Goal: Information Seeking & Learning: Learn about a topic

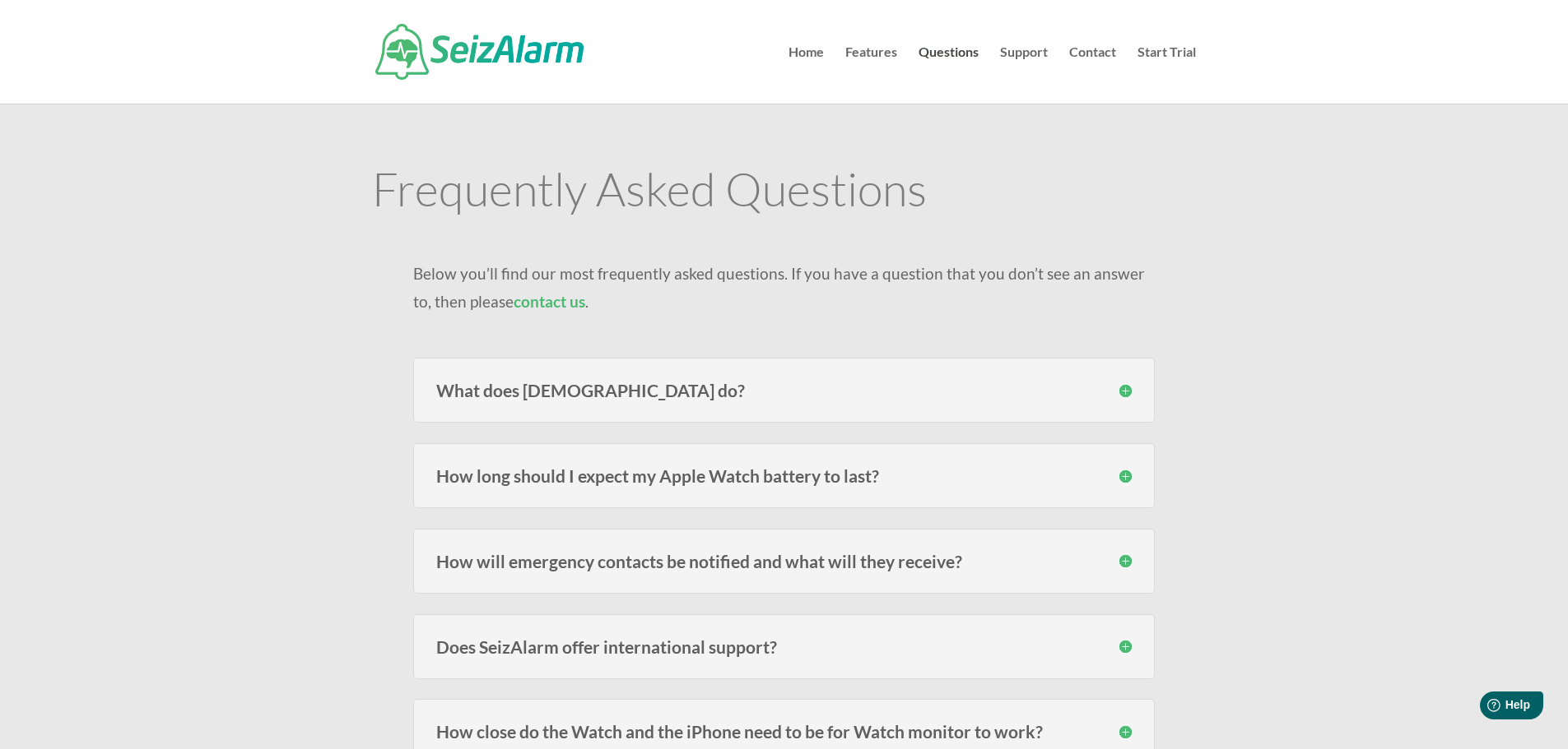
click at [1123, 391] on h3 "What does SeizAlarm do?" at bounding box center [784, 390] width 695 height 18
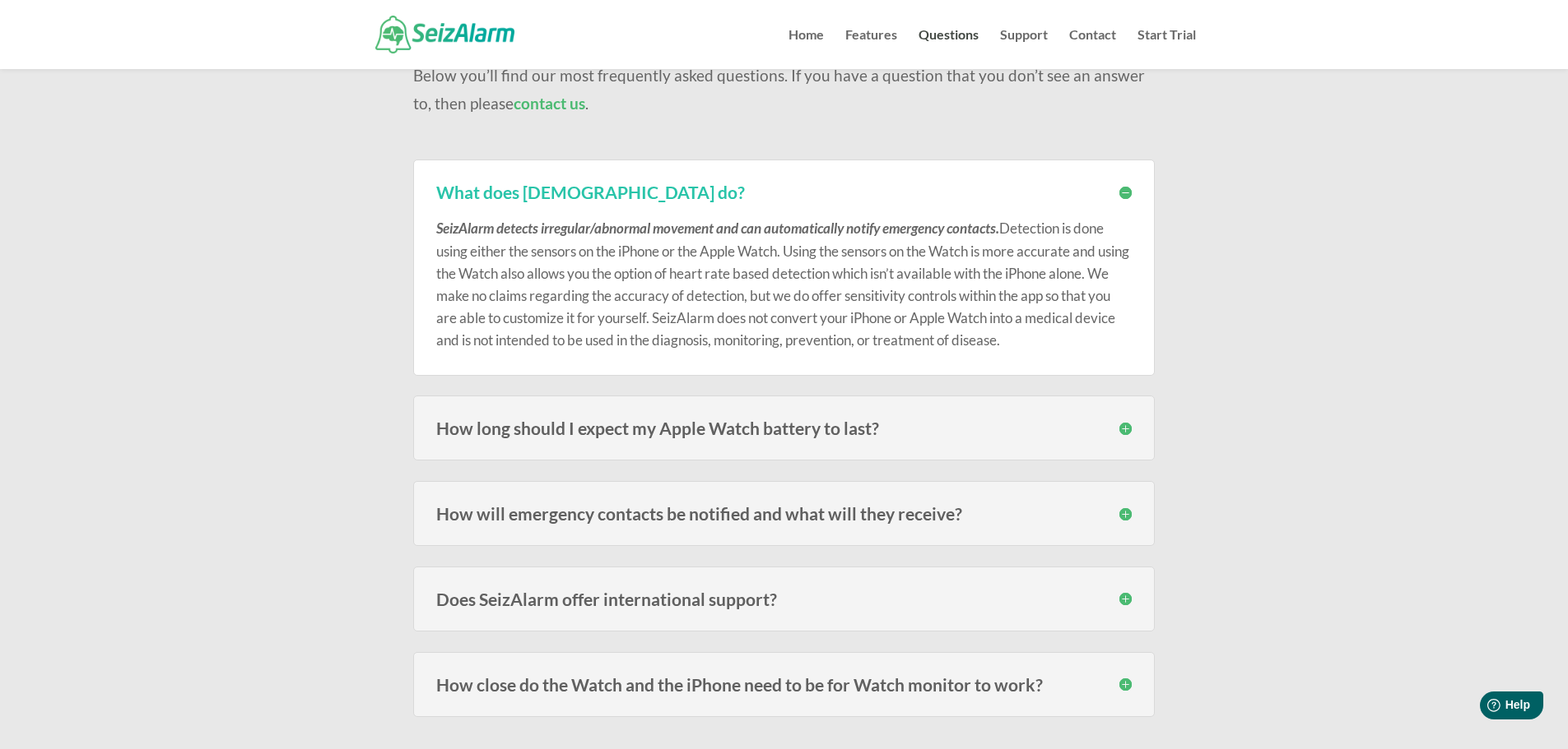
scroll to position [164, 0]
click at [1124, 425] on h3 "How long should I expect my Apple Watch battery to last?" at bounding box center [784, 426] width 695 height 18
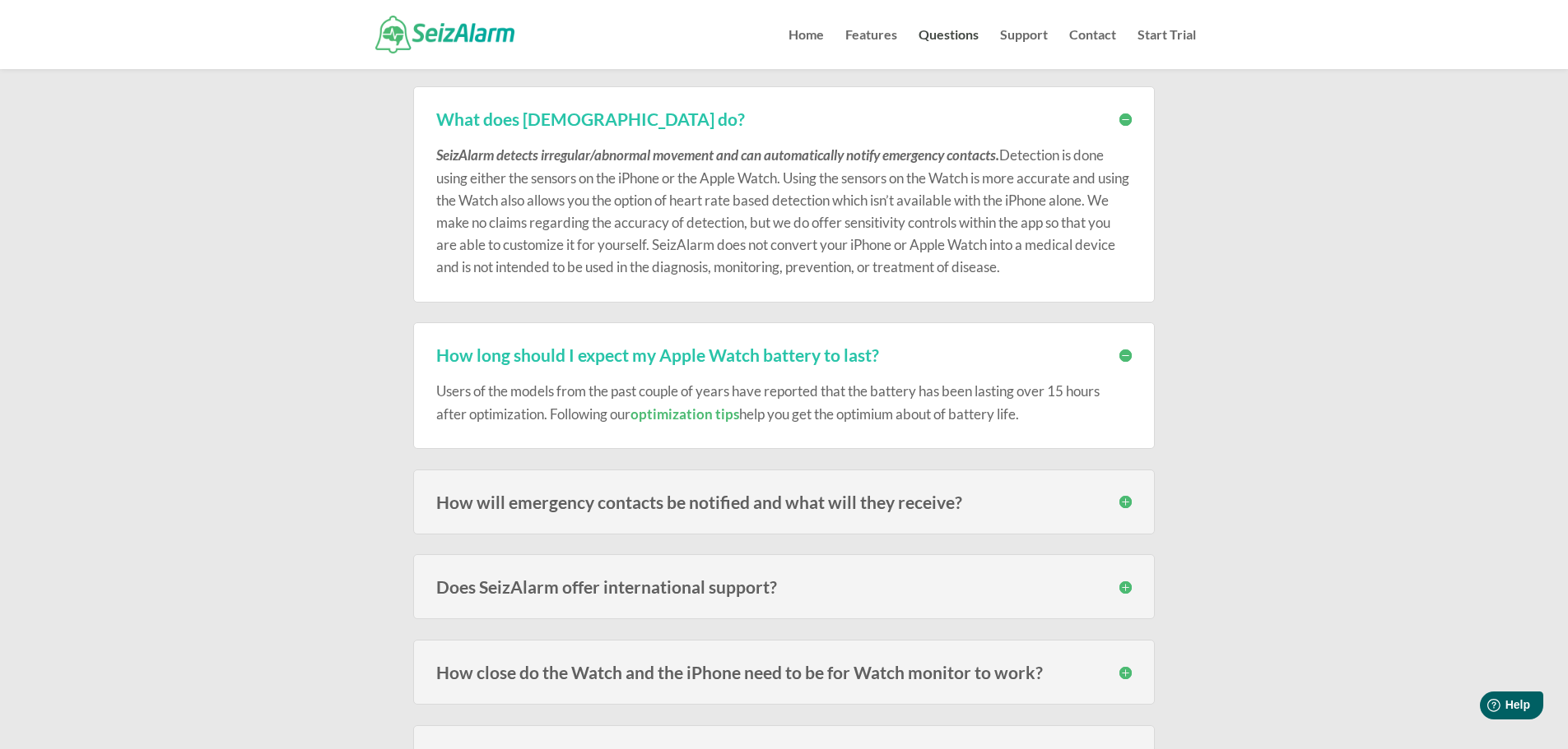
scroll to position [411, 0]
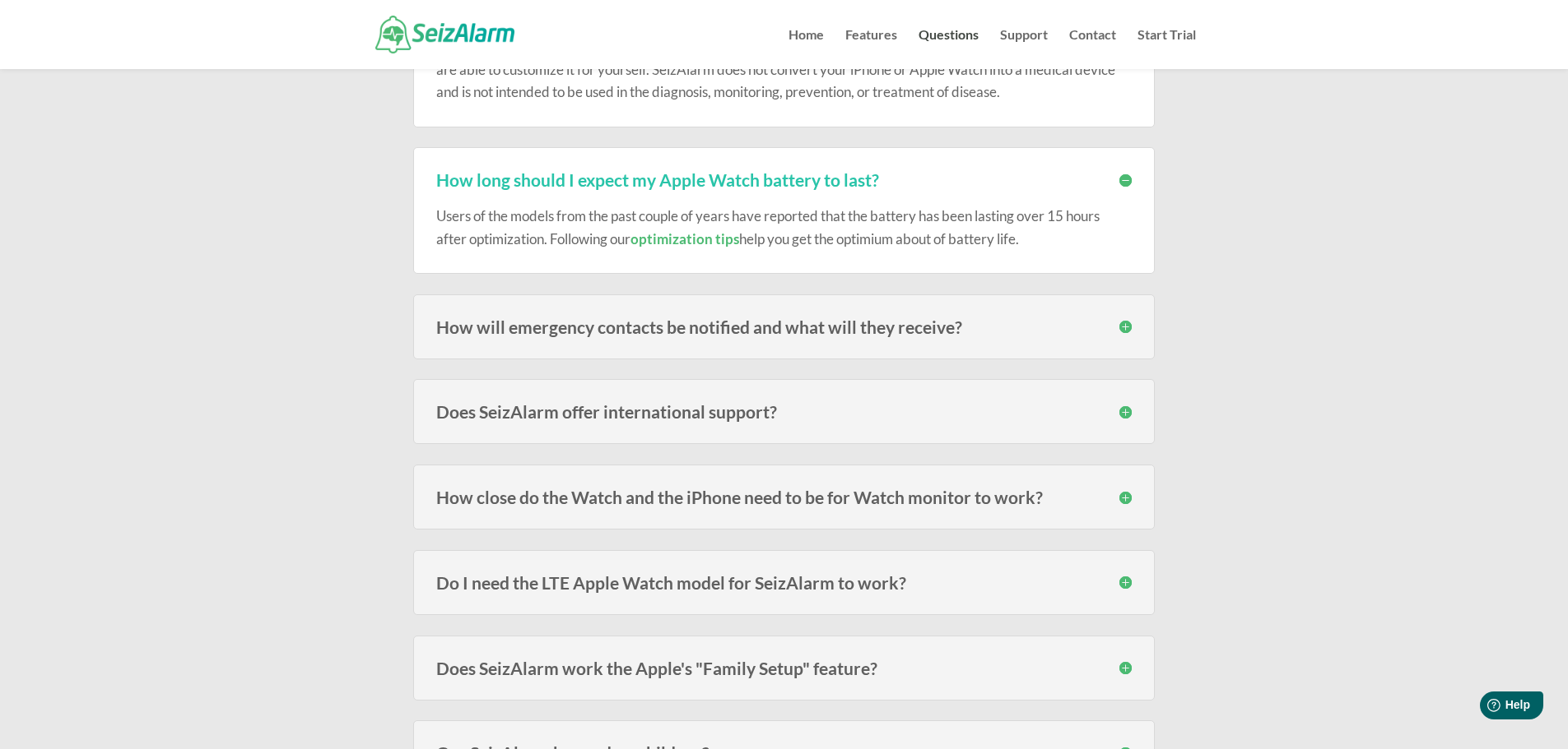
click at [1122, 328] on h3 "How will emergency contacts be notified and what will they receive?" at bounding box center [784, 327] width 695 height 18
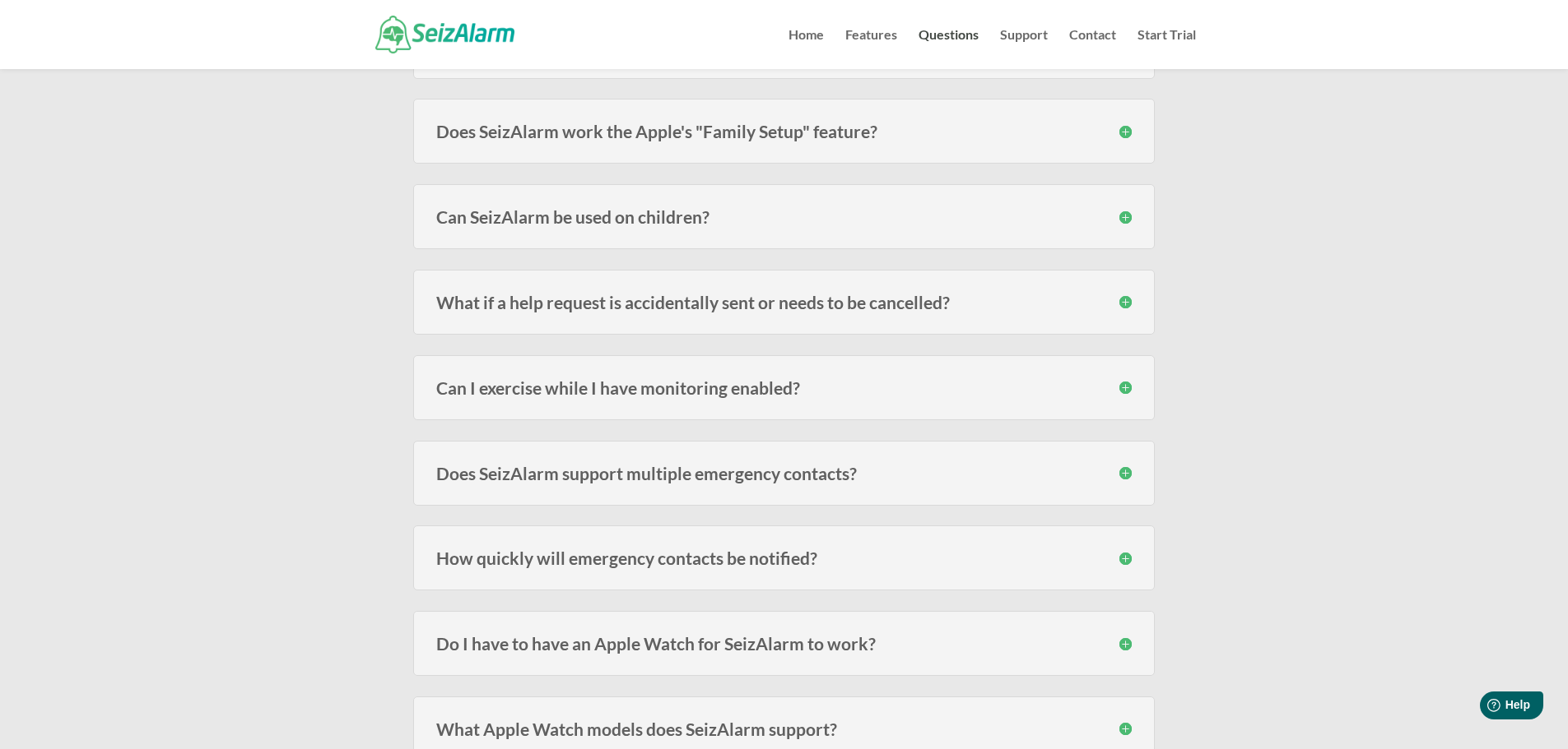
scroll to position [1069, 0]
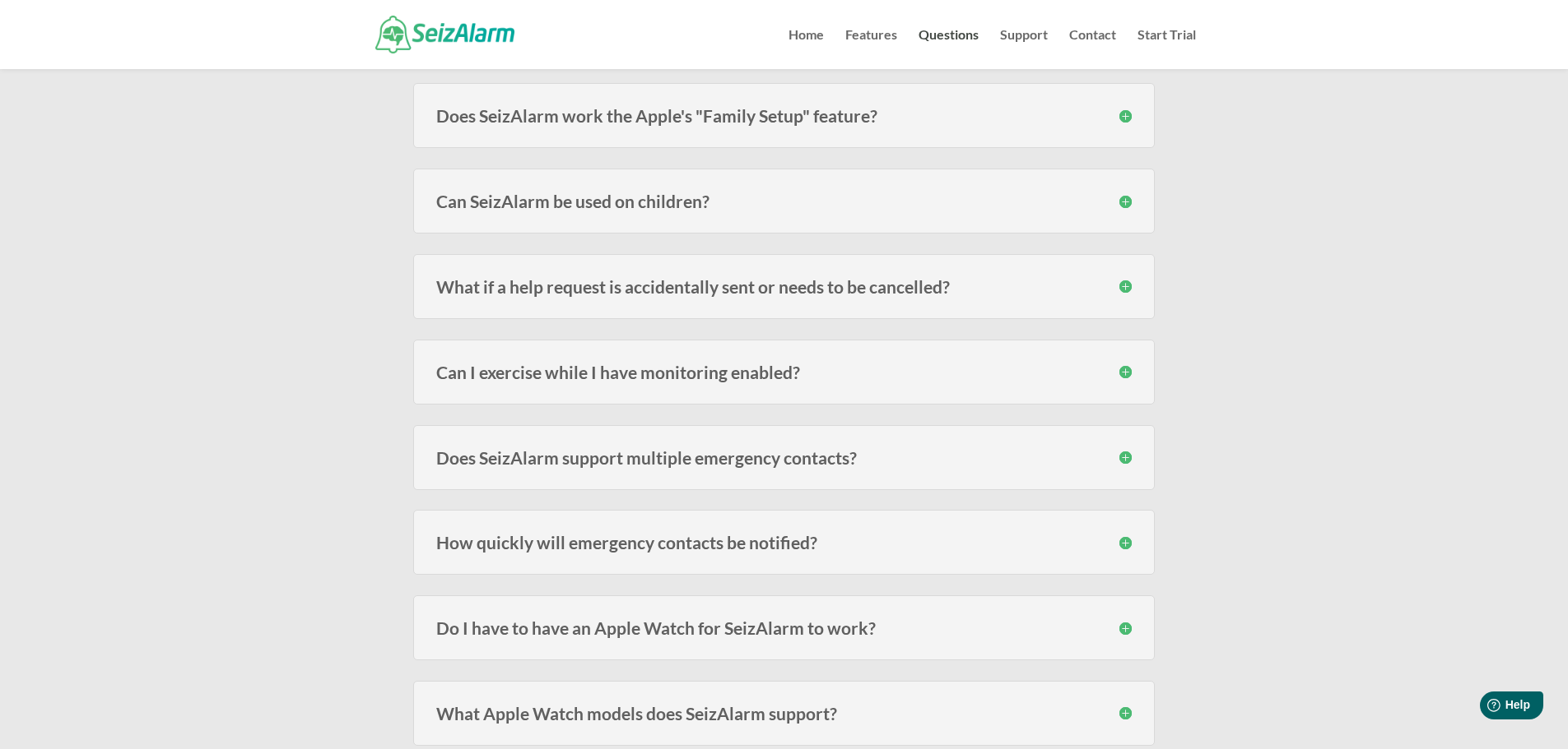
click at [1116, 290] on h3 "What if a help request is accidentally sent or needs to be cancelled?" at bounding box center [784, 287] width 695 height 18
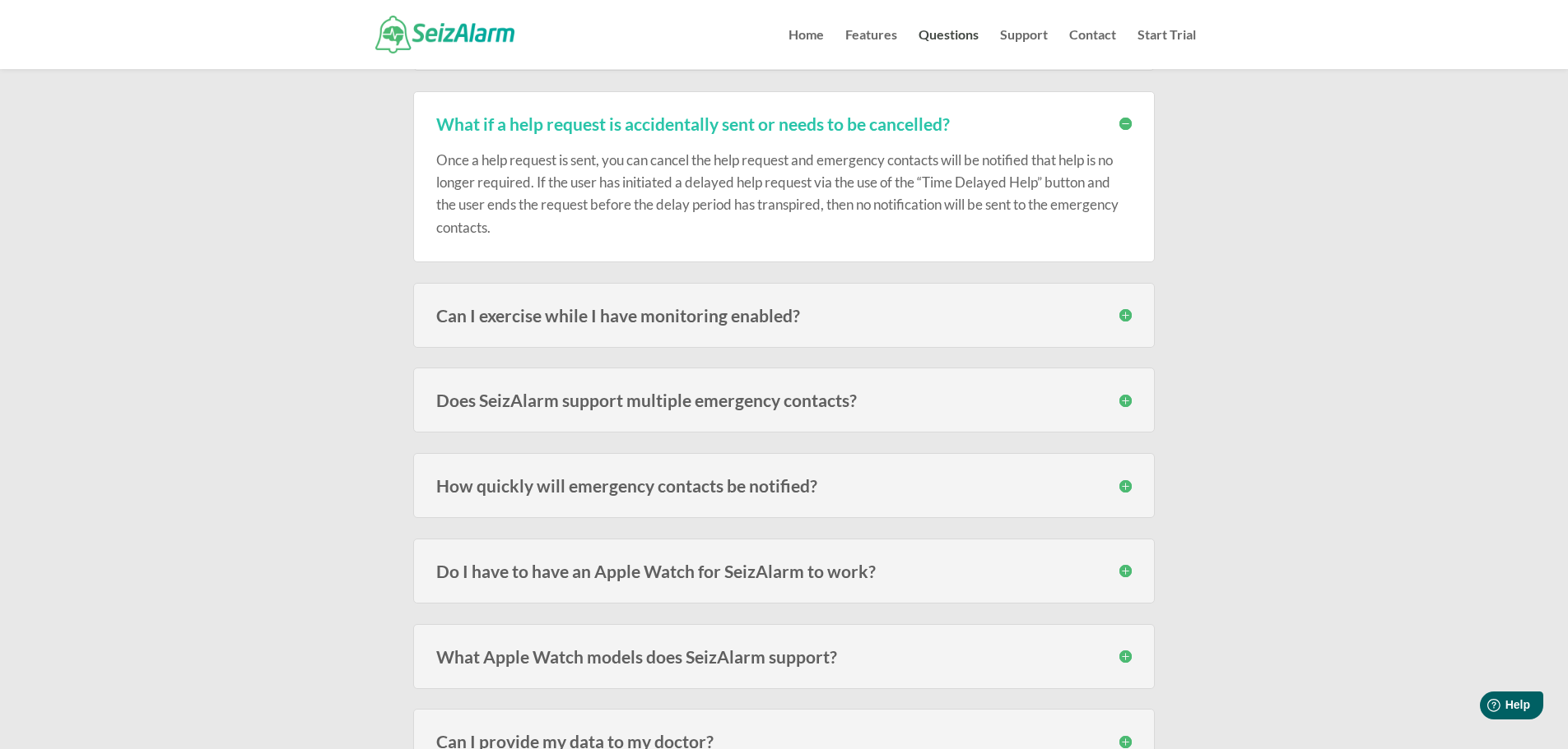
scroll to position [1234, 0]
click at [1118, 315] on h3 "Can I exercise while I have monitoring enabled?" at bounding box center [784, 314] width 695 height 18
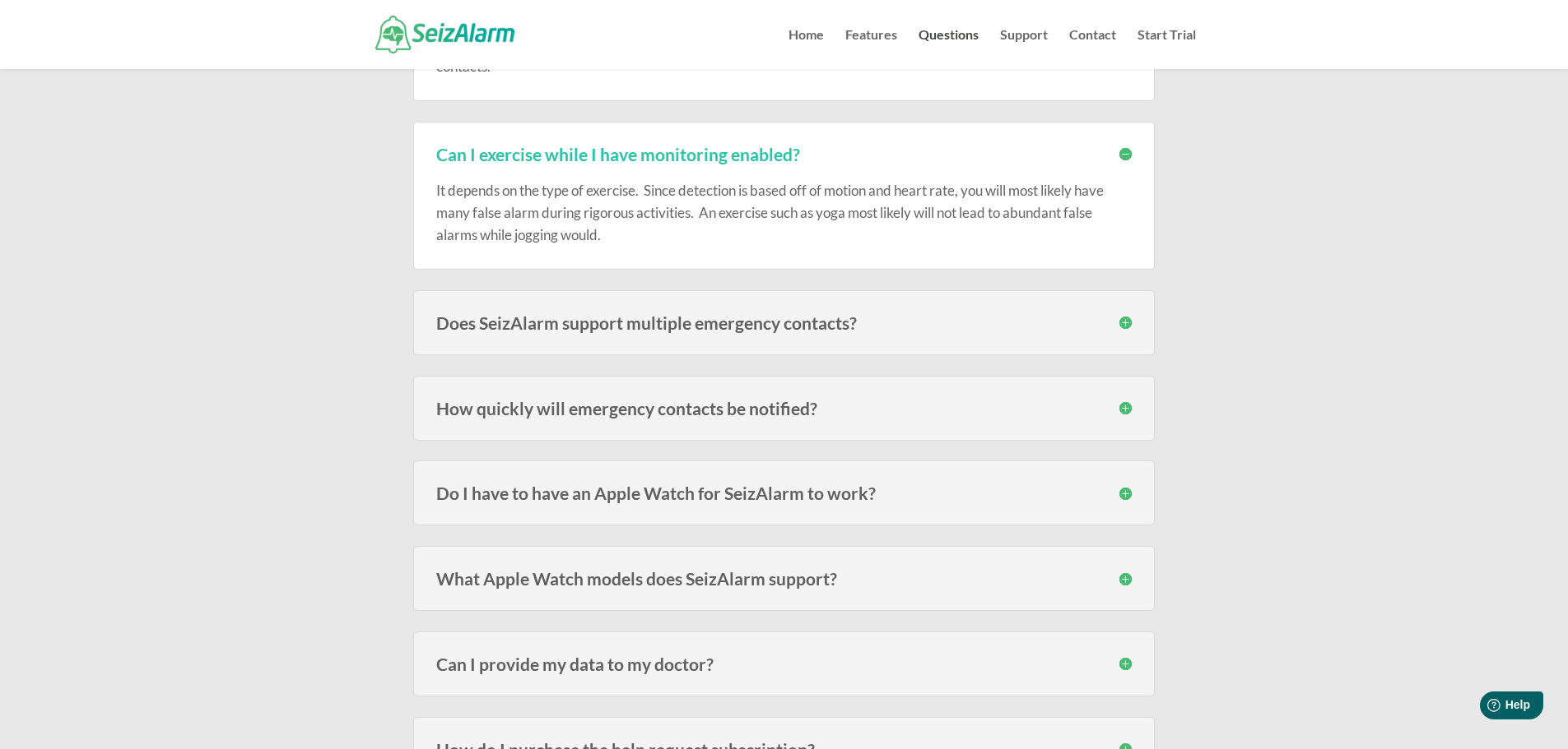
scroll to position [1398, 0]
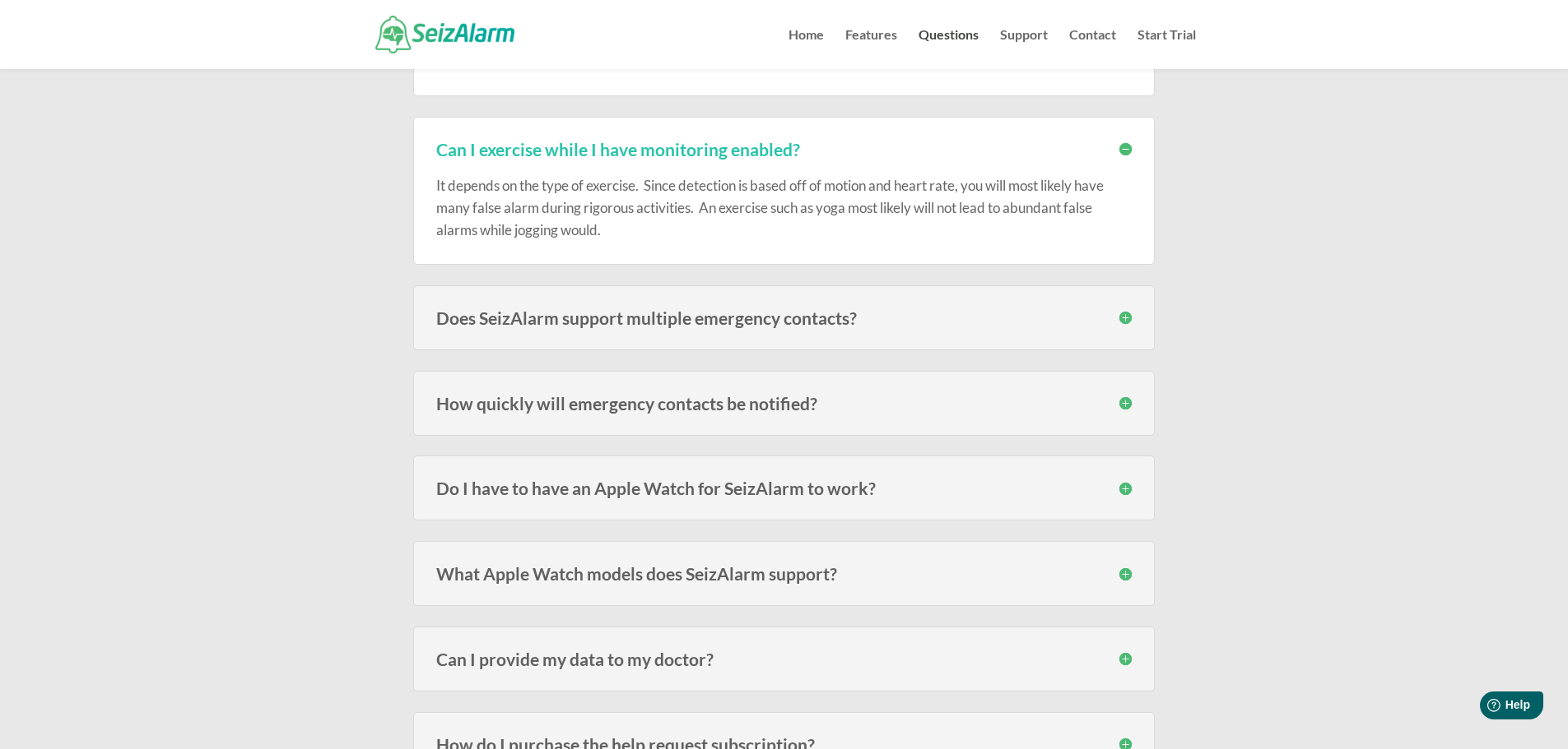
click at [1117, 318] on h3 "Does SeizAlarm support multiple emergency contacts?" at bounding box center [784, 318] width 695 height 18
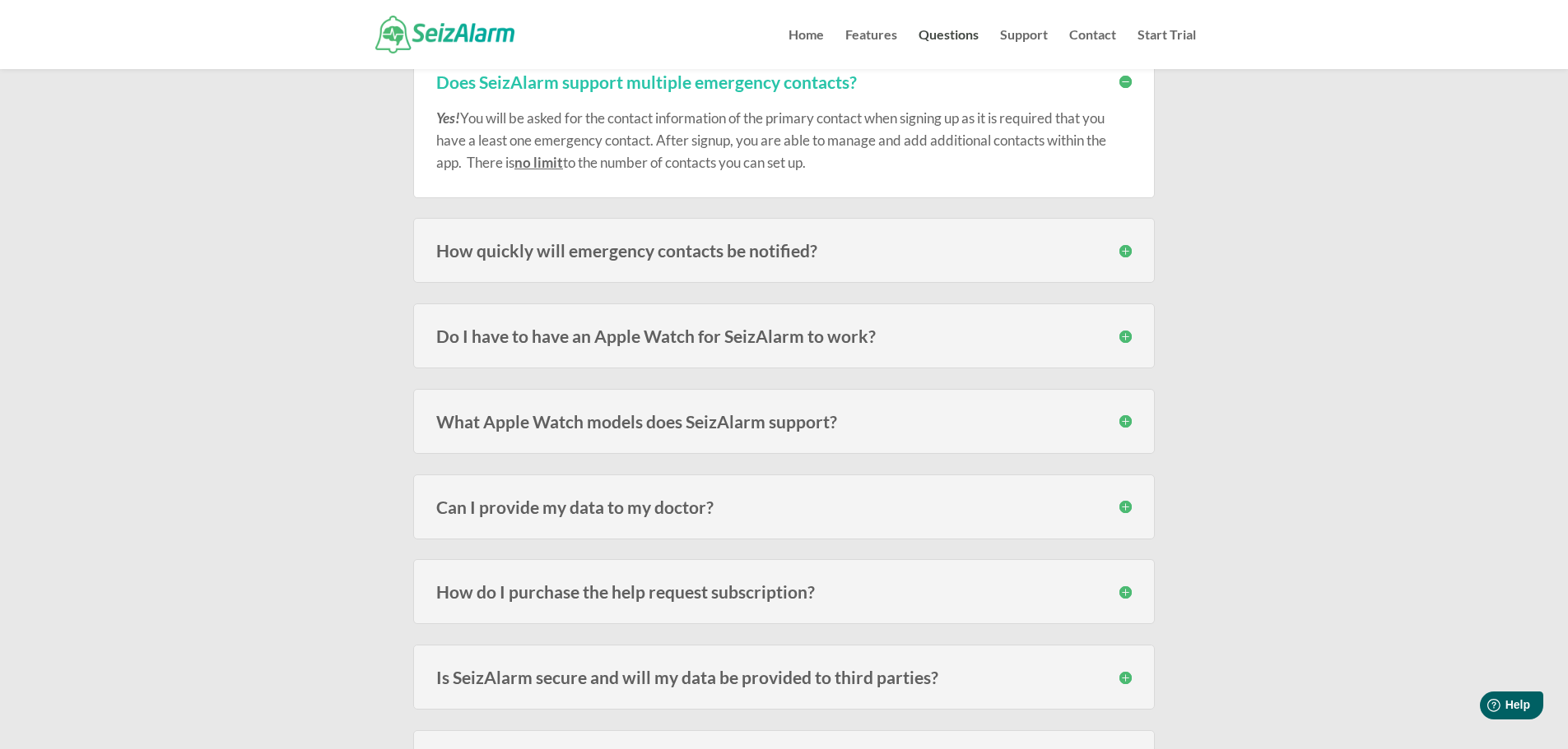
scroll to position [1645, 0]
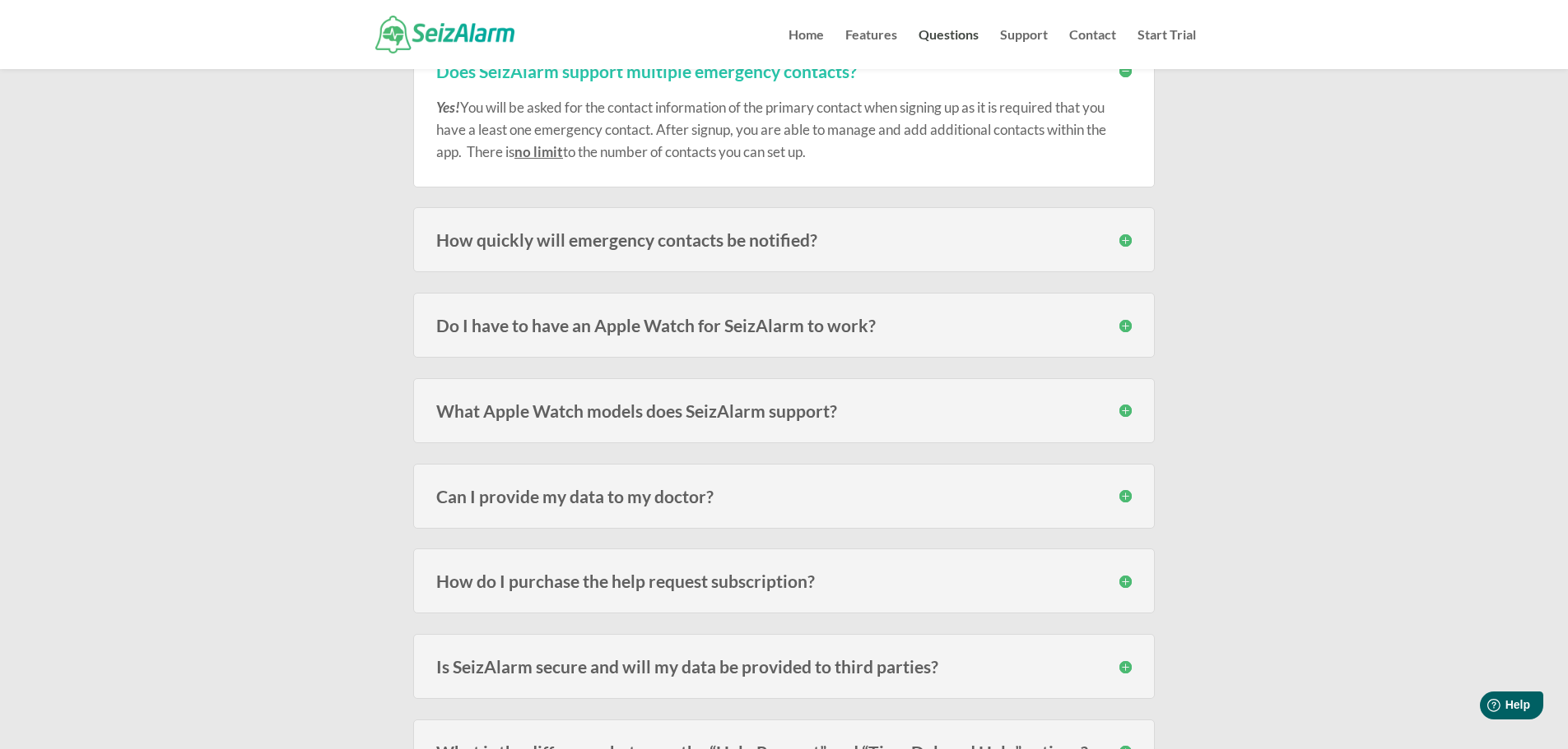
click at [1122, 241] on h3 "How quickly will emergency contacts be notified?" at bounding box center [784, 240] width 695 height 18
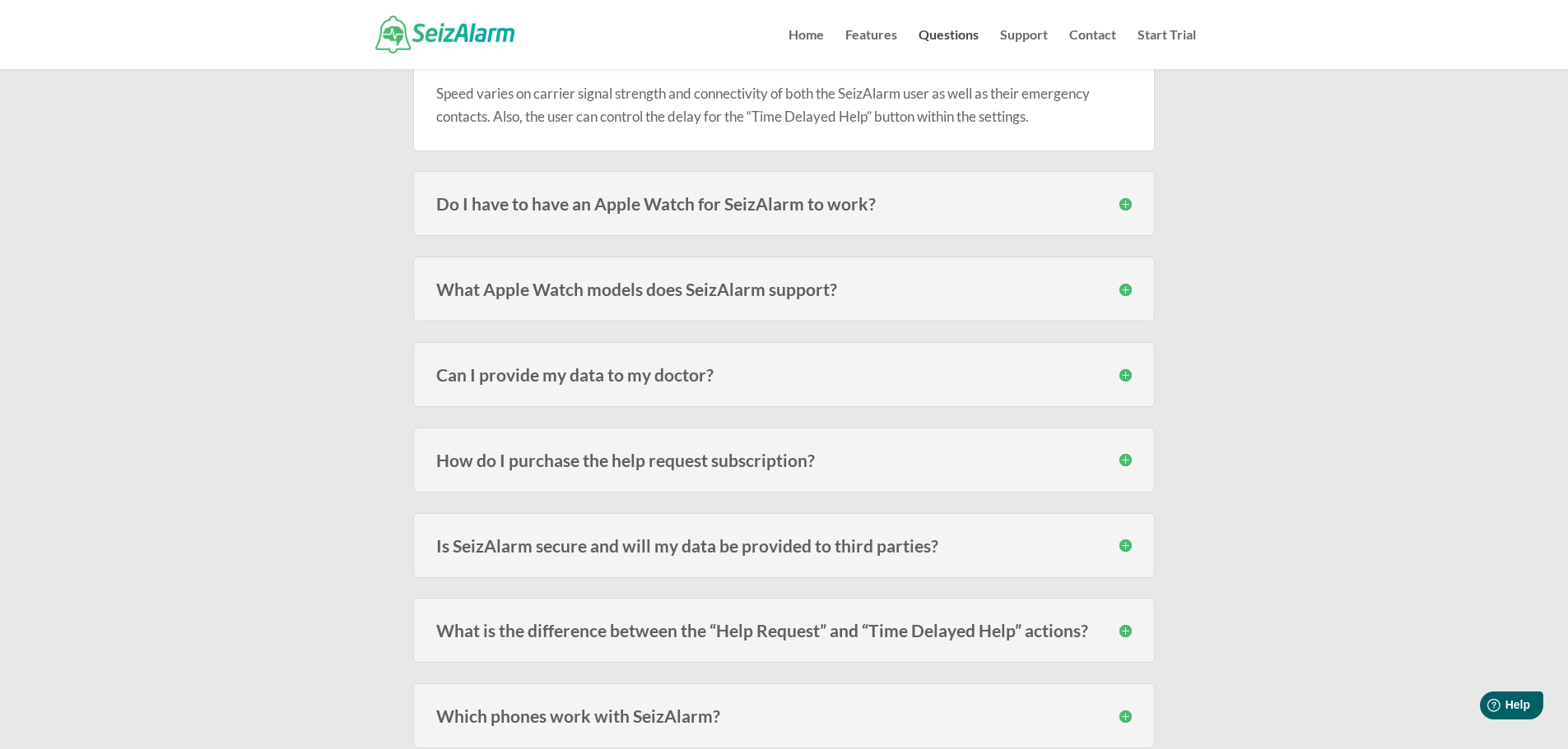
scroll to position [1892, 0]
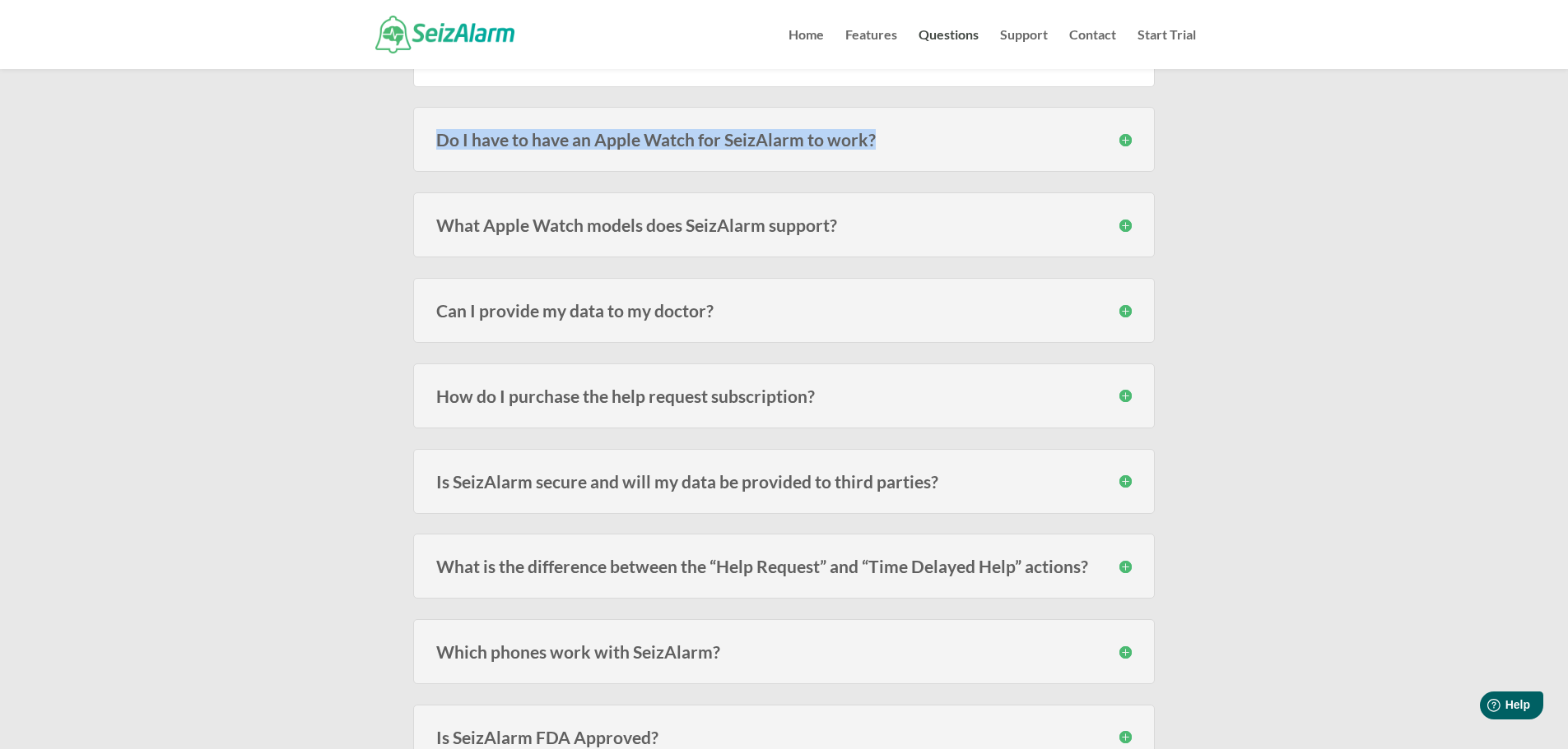
click at [1126, 147] on h3 "Do I have to have an Apple Watch for SeizAlarm to work?" at bounding box center [784, 139] width 695 height 18
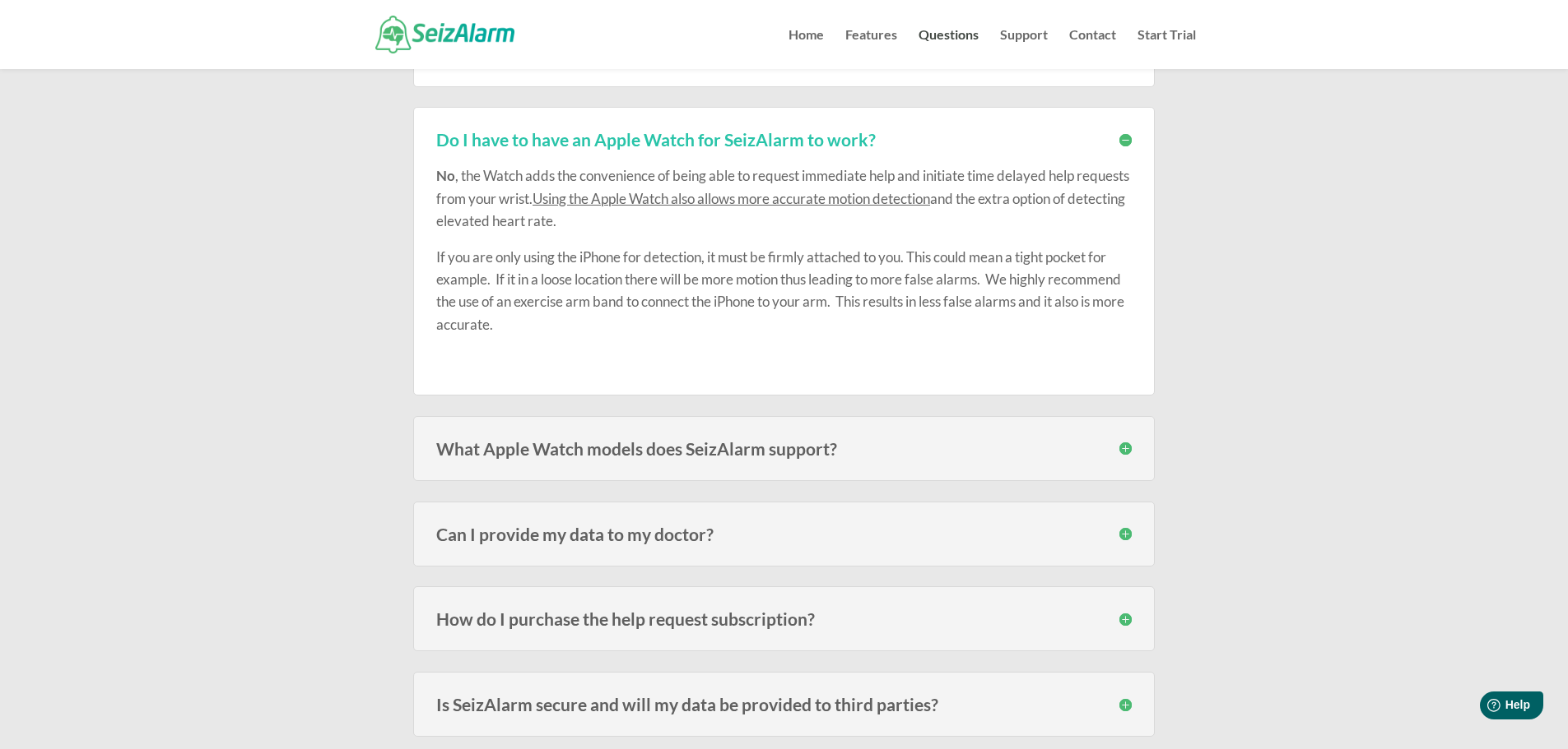
click at [1129, 447] on h3 "What Apple Watch models does SeizAlarm support?" at bounding box center [784, 449] width 695 height 18
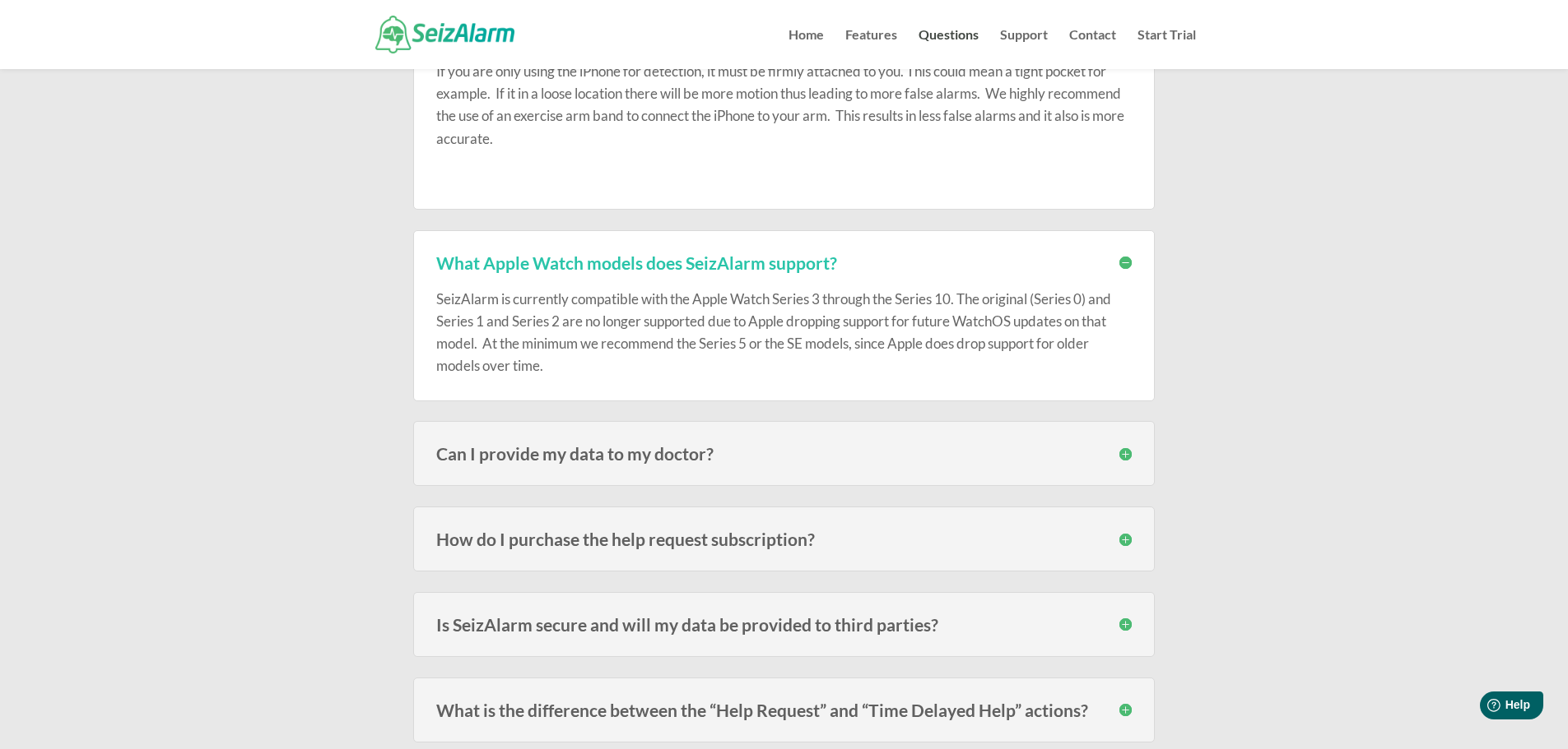
scroll to position [2138, 0]
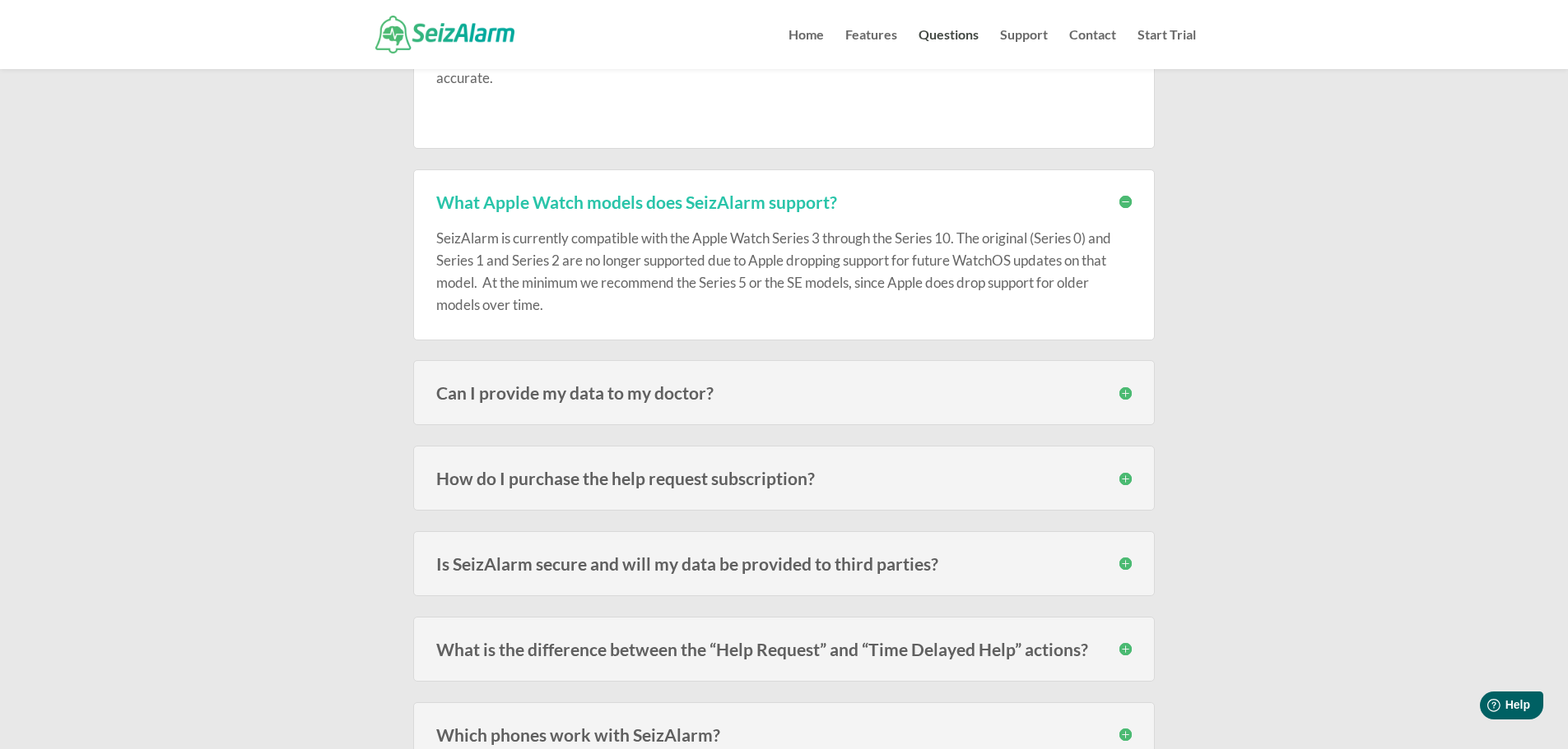
click at [1129, 399] on h3 "Can I provide my data to my doctor?" at bounding box center [784, 393] width 695 height 18
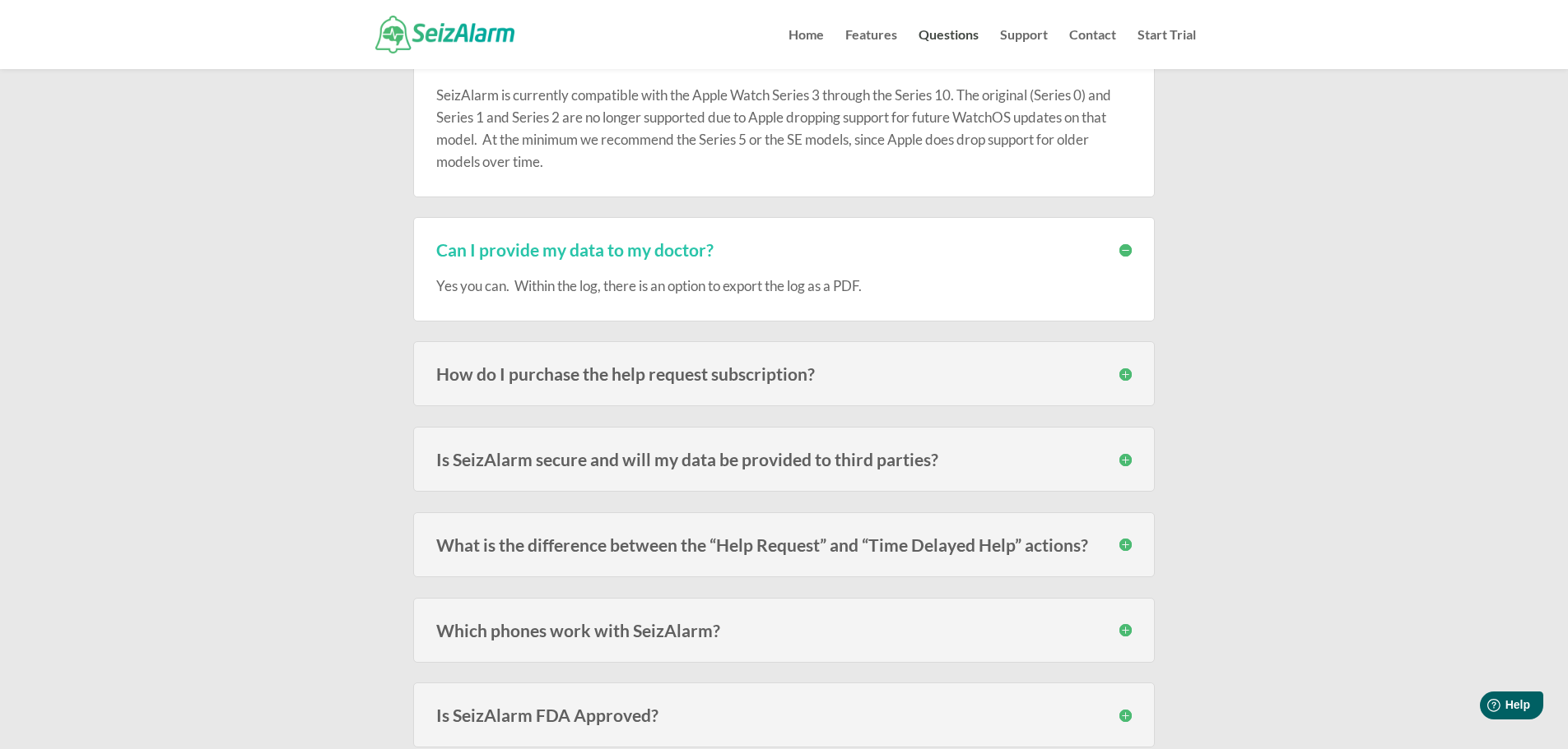
scroll to position [2303, 0]
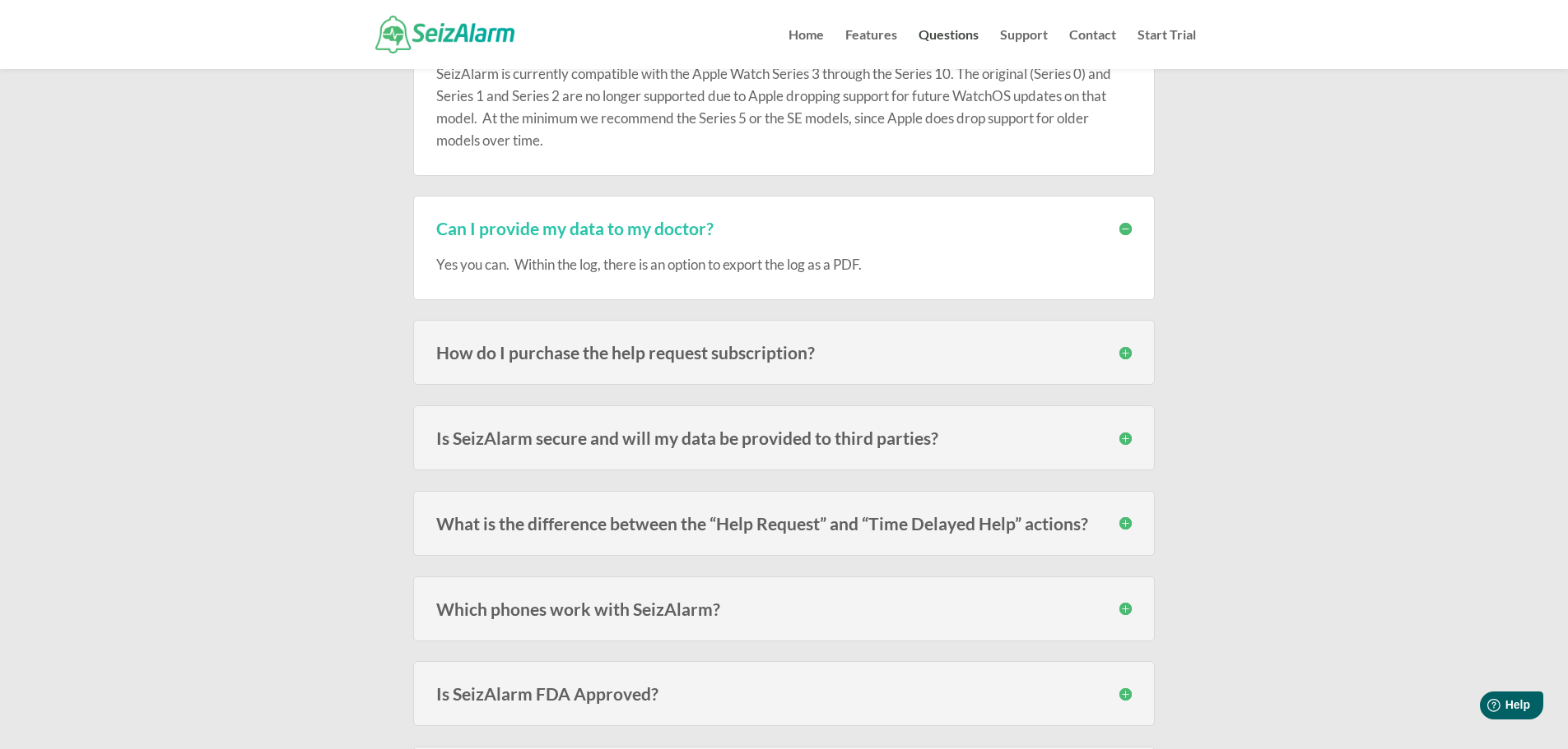
click at [1129, 355] on h3 "How do I purchase the help request subscription?" at bounding box center [784, 353] width 695 height 18
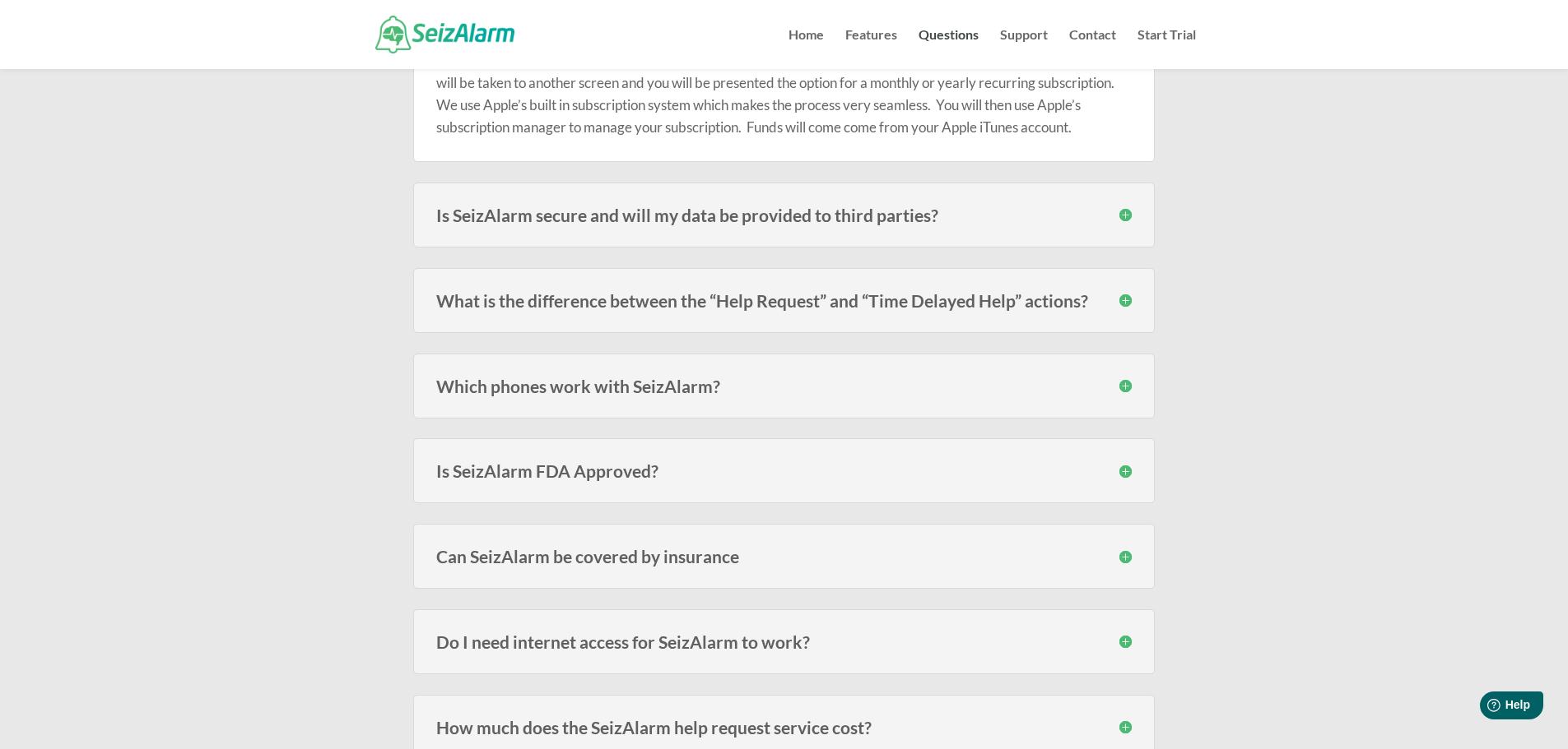
scroll to position [2714, 0]
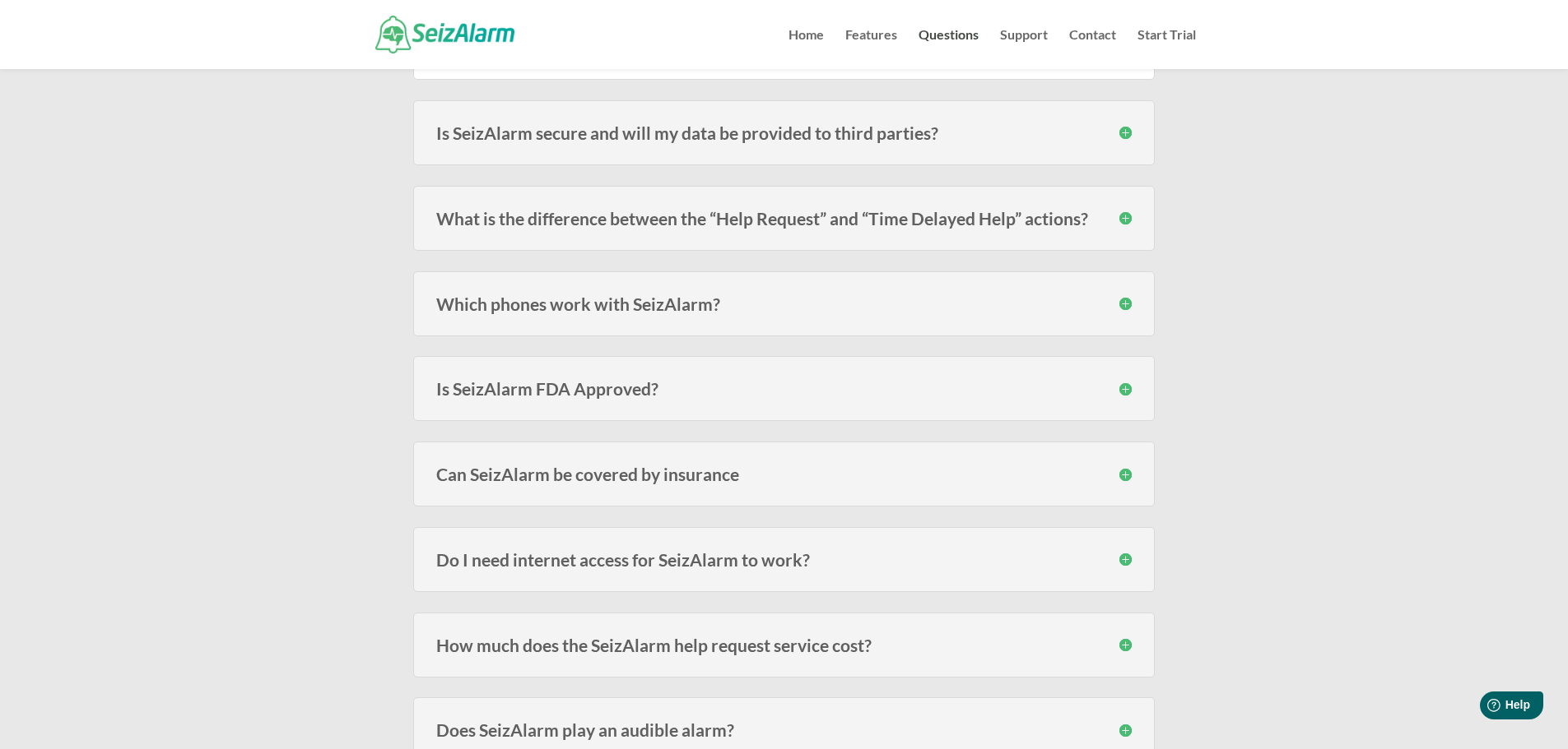
click at [1122, 306] on h3 "Which phones work with SeizAlarm?" at bounding box center [784, 304] width 695 height 18
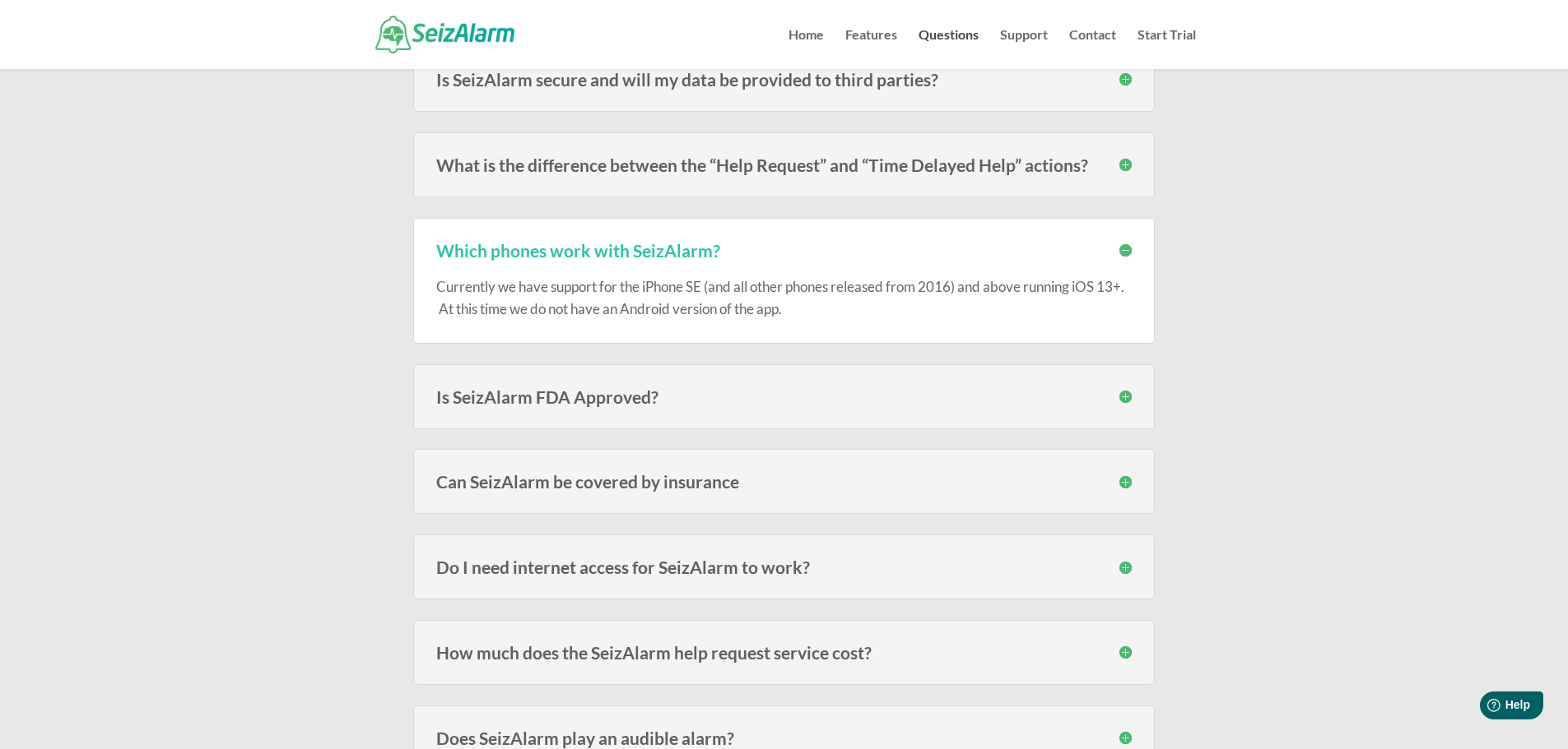
scroll to position [2796, 0]
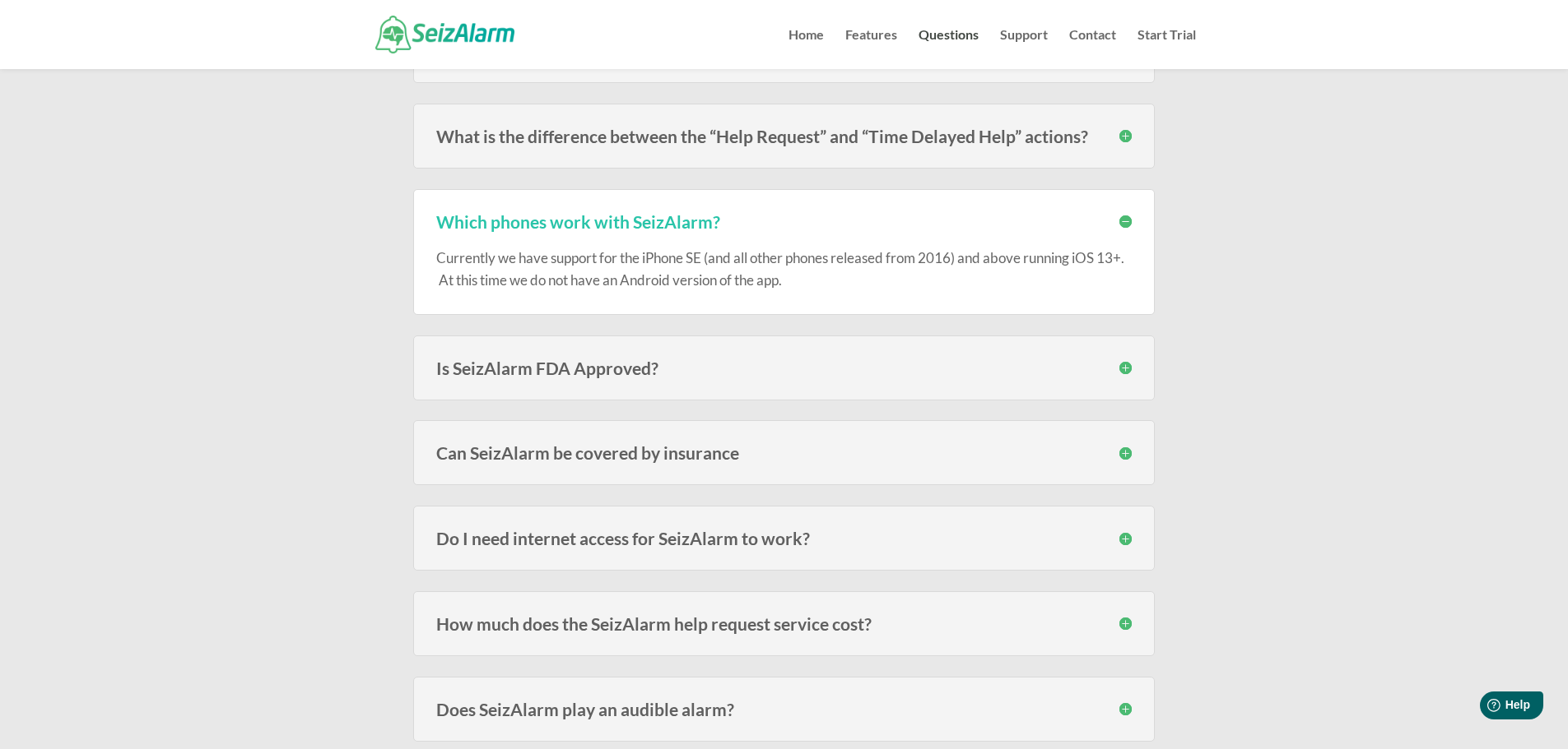
click at [1125, 454] on h3 "Can SeizAlarm be covered by insurance" at bounding box center [784, 453] width 695 height 18
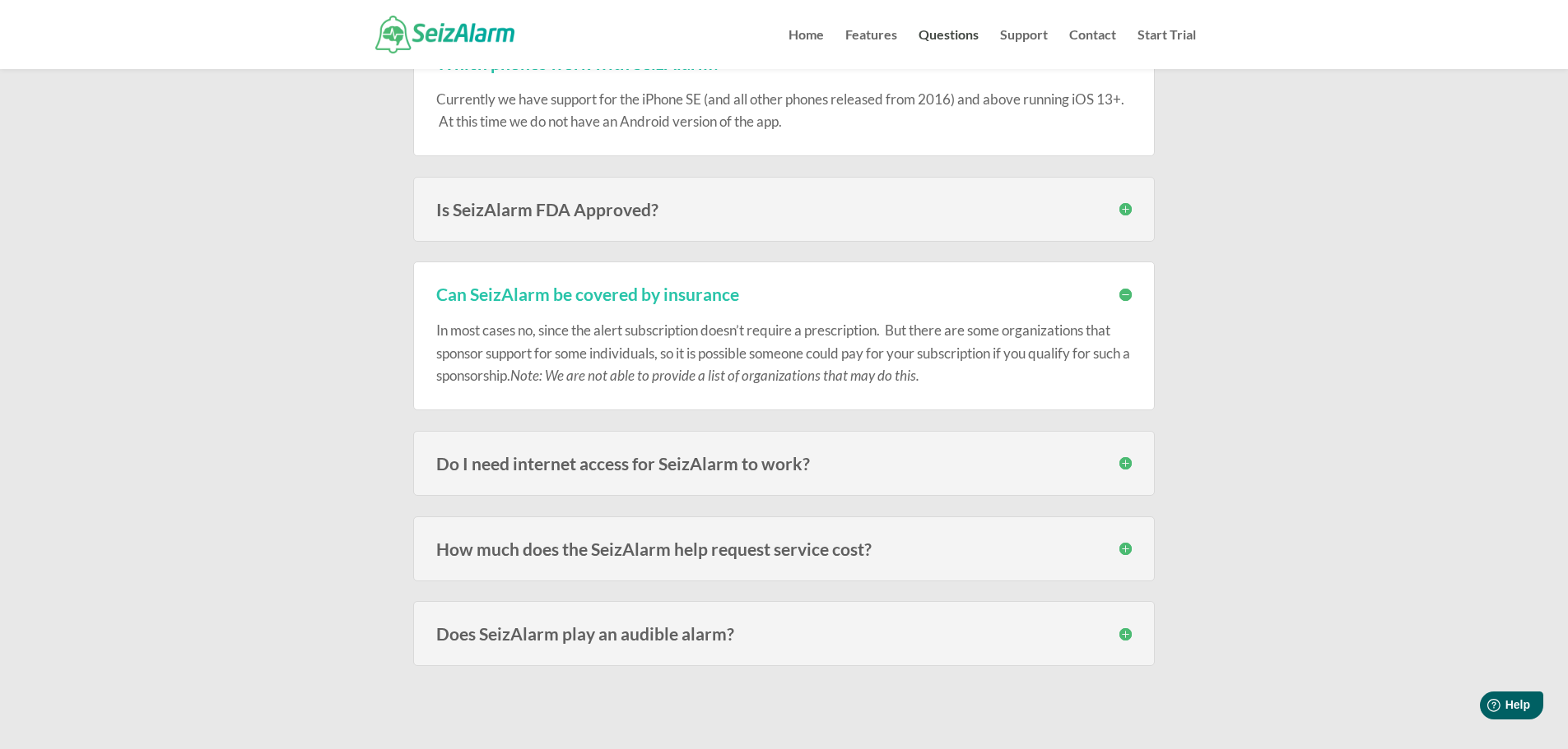
scroll to position [2961, 0]
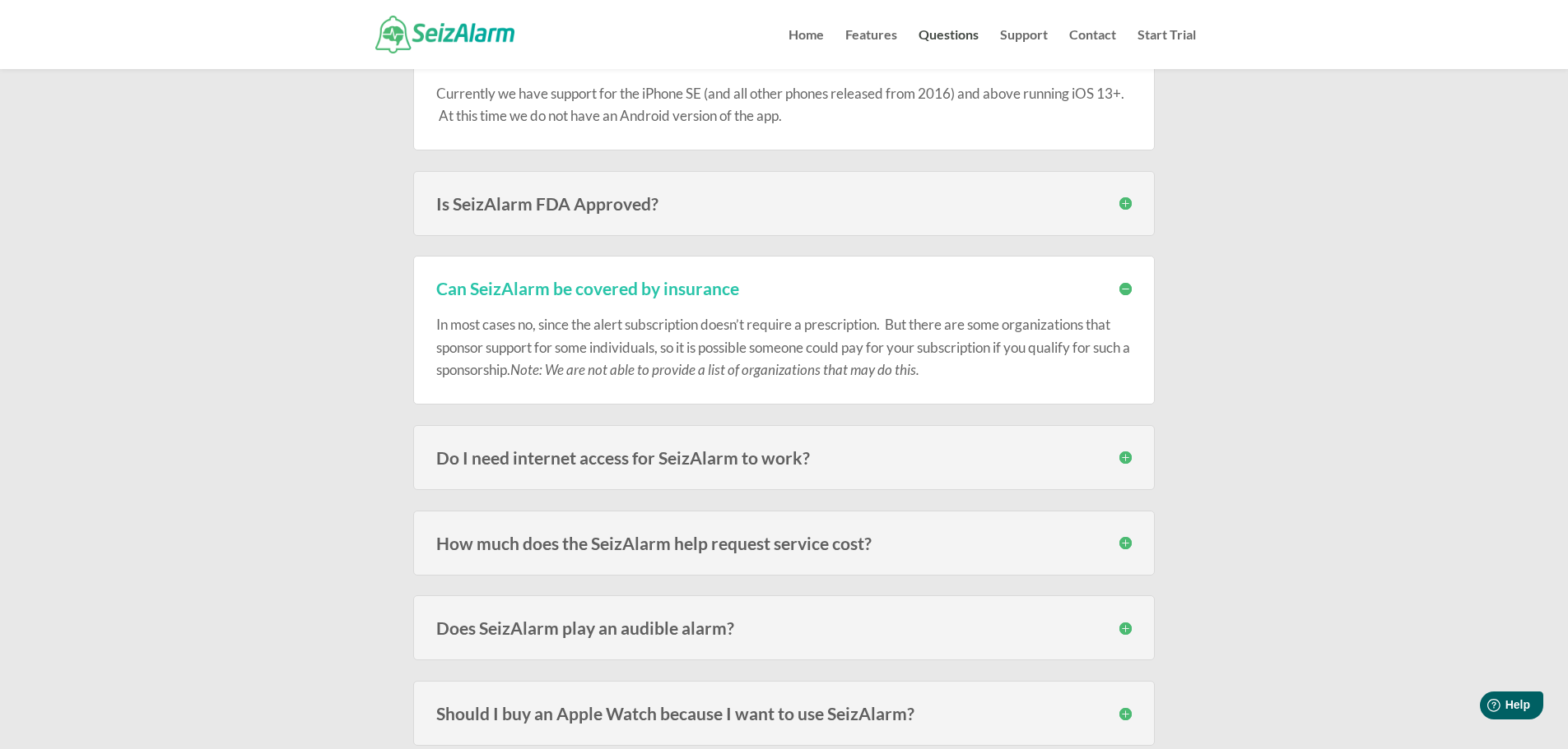
click at [1127, 460] on h3 "Do I need internet access for SeizAlarm to work?" at bounding box center [784, 458] width 695 height 18
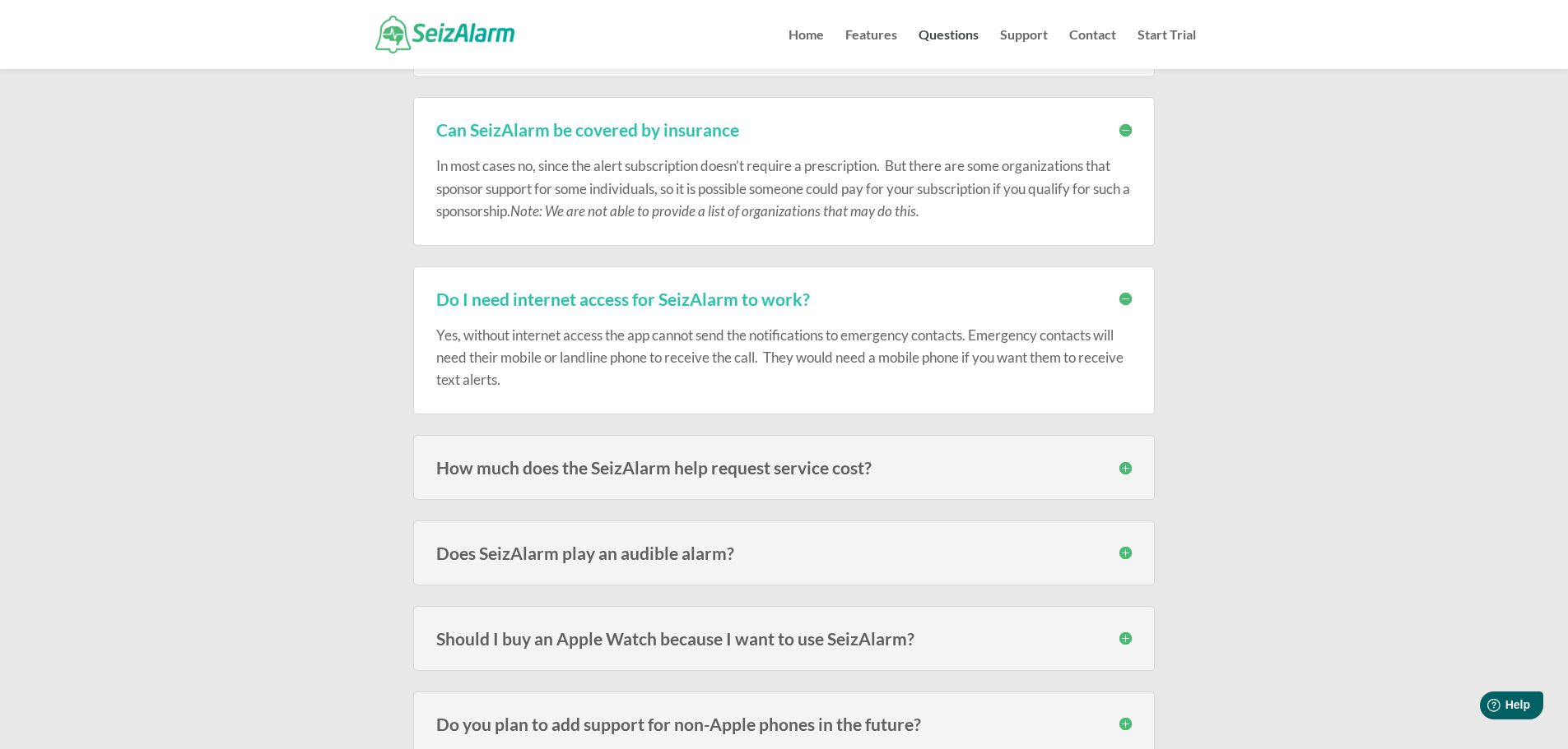
scroll to position [3126, 0]
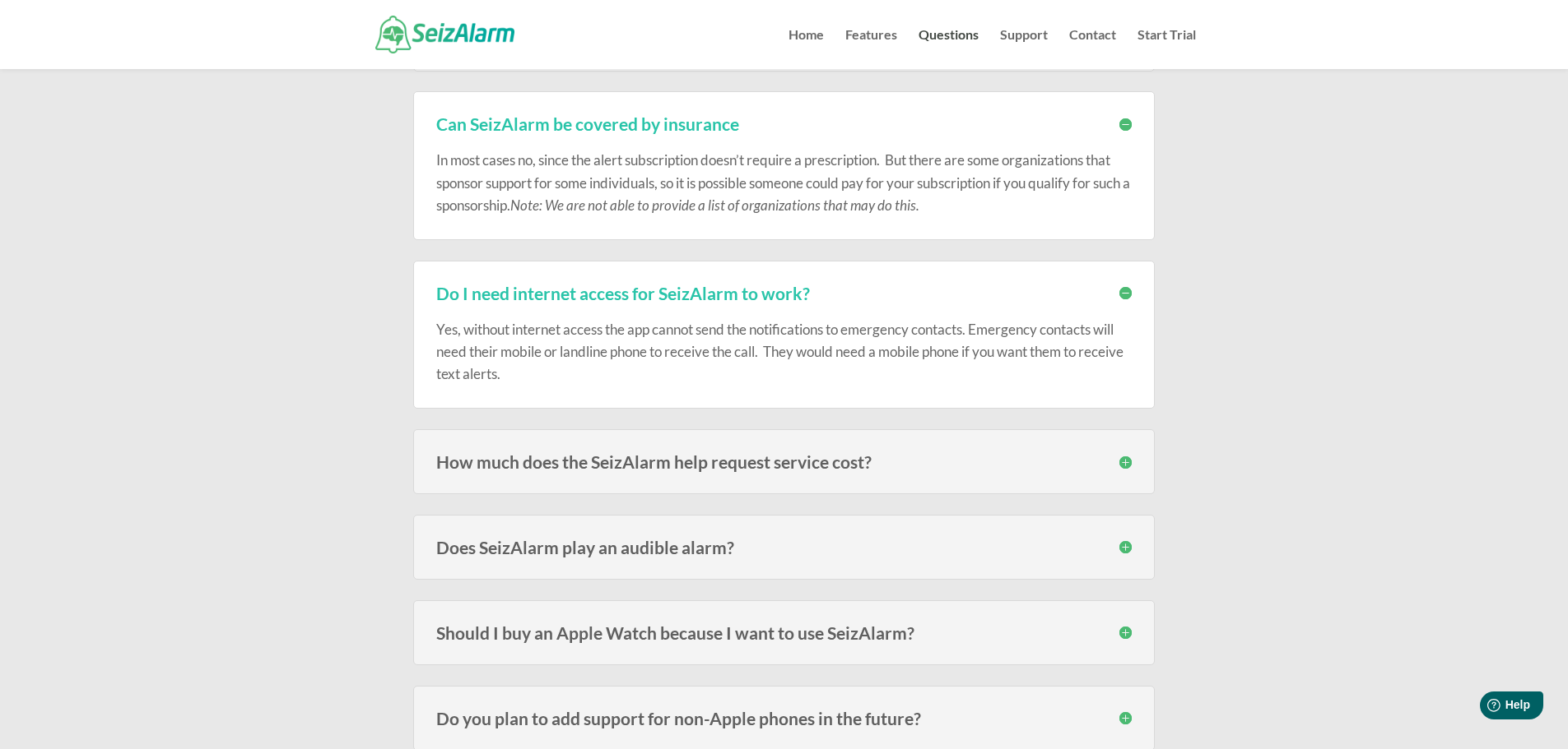
click at [1120, 549] on h3 "Does SeizAlarm play an audible alarm?" at bounding box center [784, 548] width 695 height 18
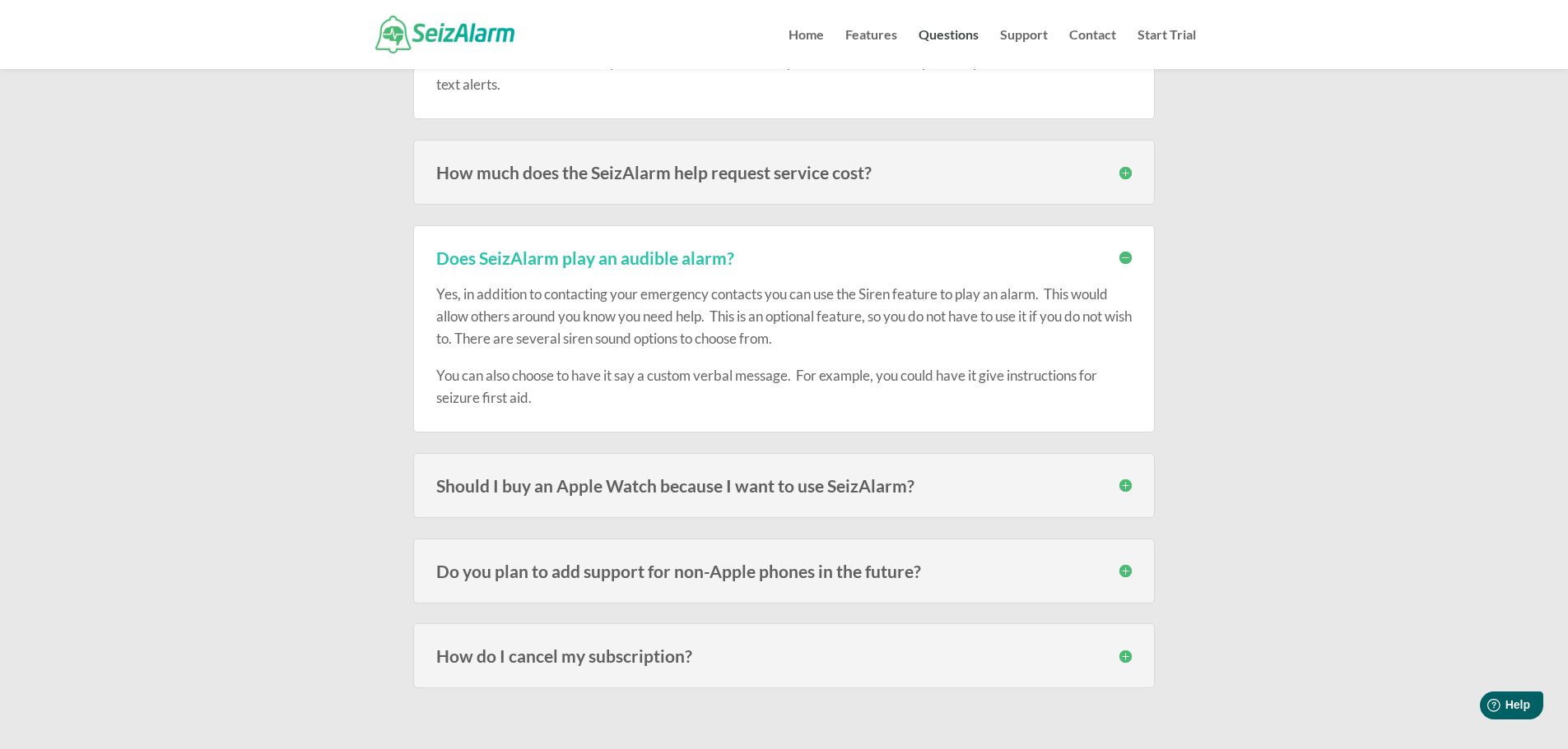
scroll to position [3454, 0]
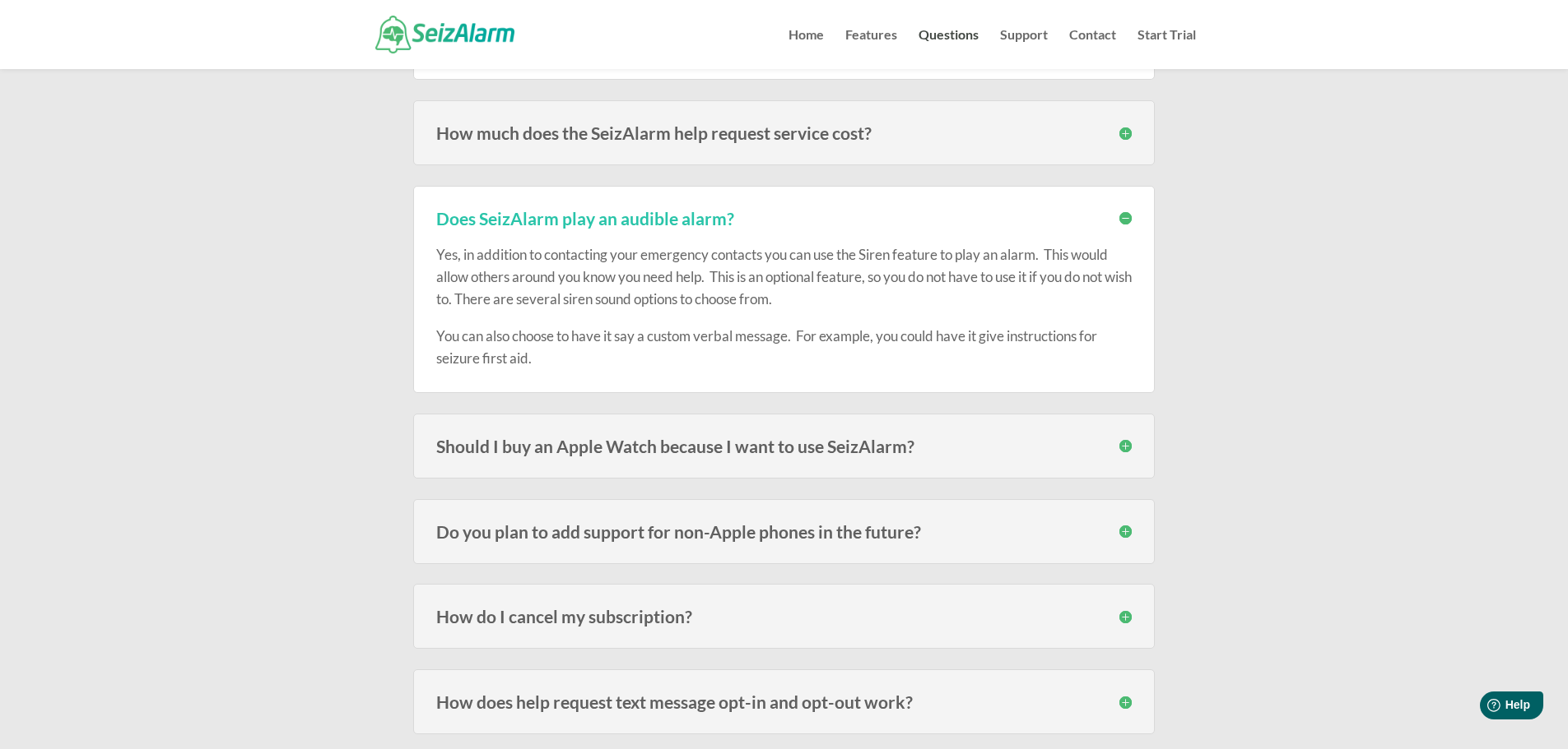
click at [1121, 444] on h3 "Should I buy an Apple Watch because I want to use SeizAlarm?" at bounding box center [784, 446] width 695 height 18
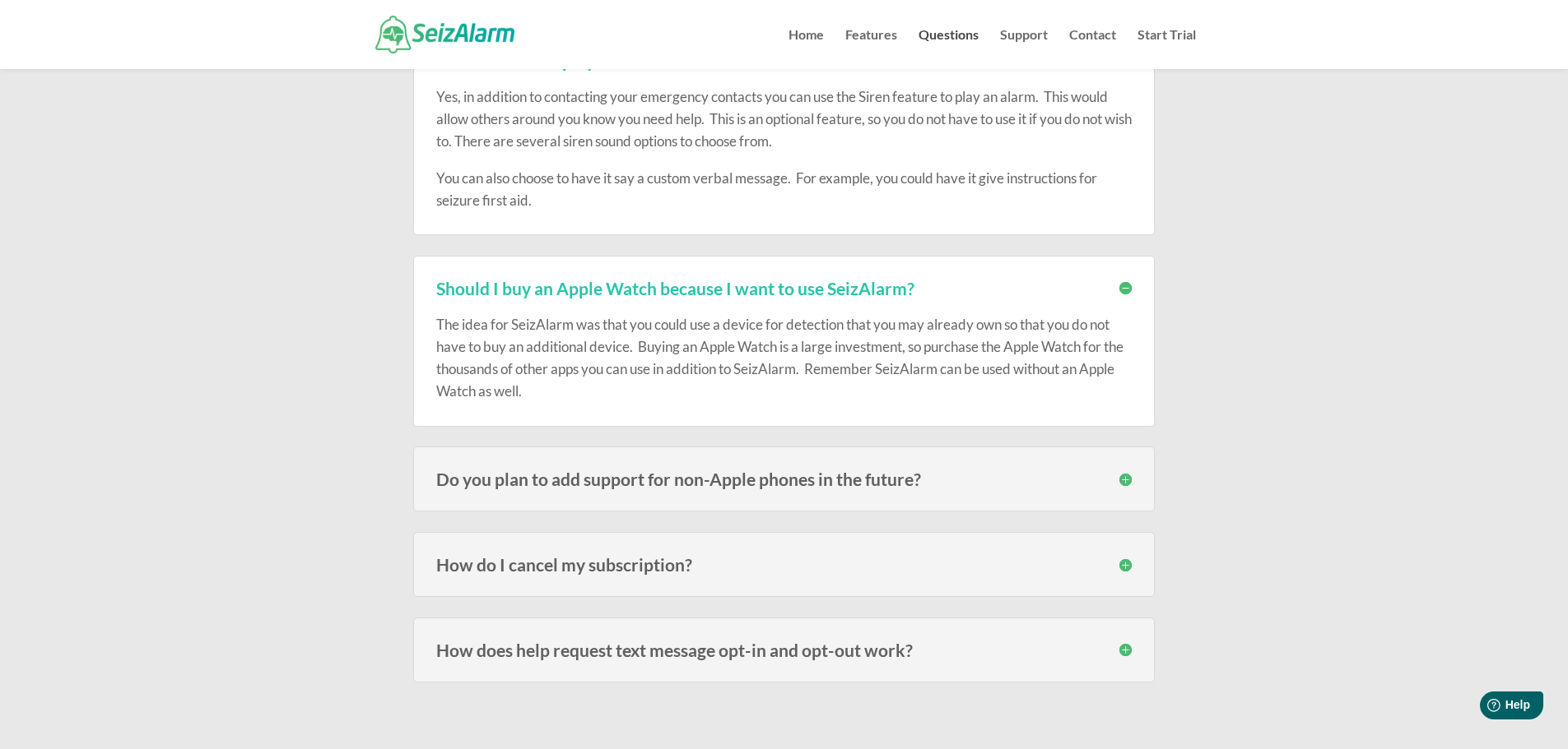
scroll to position [3619, 0]
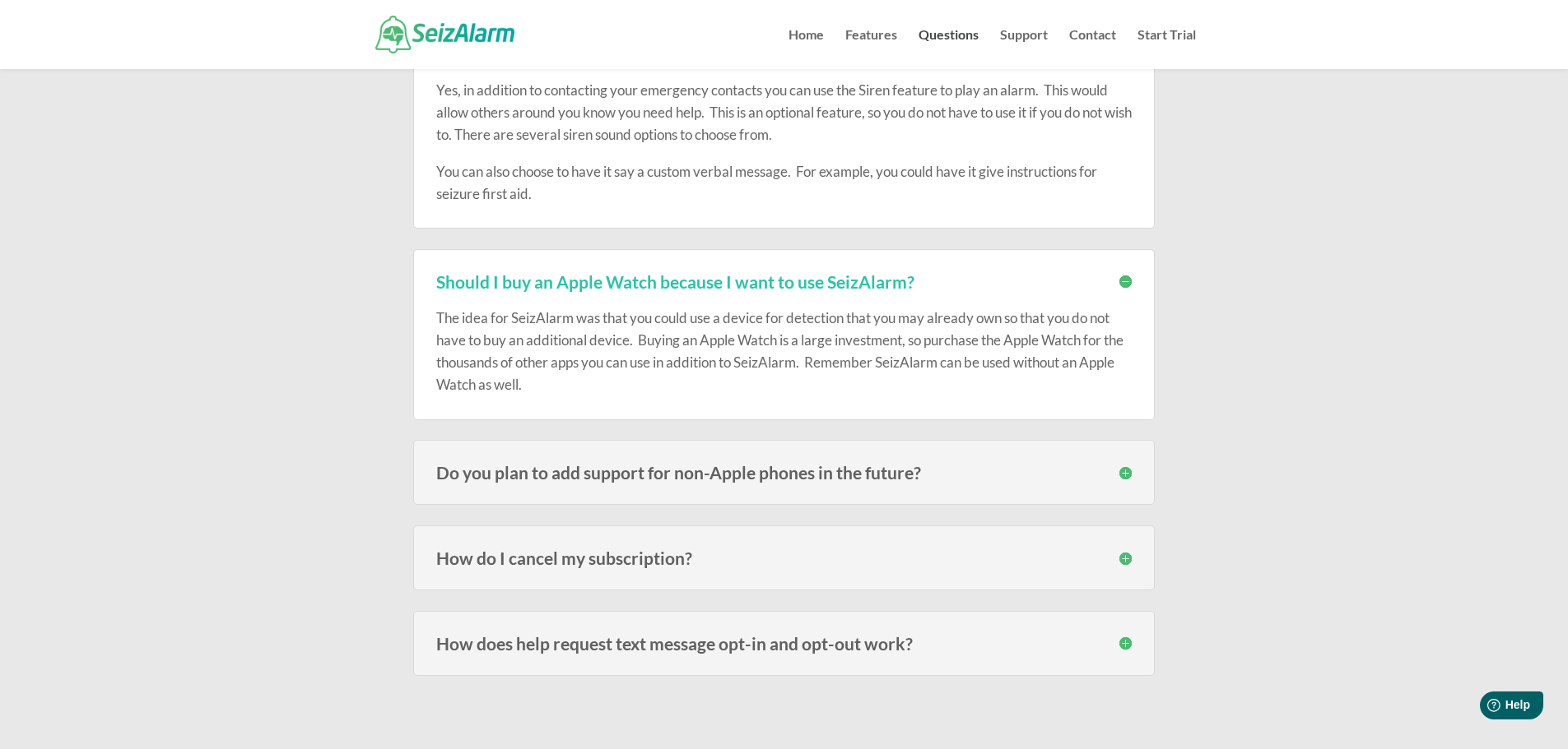
click at [1122, 557] on h3 "How do I cancel my subscription?" at bounding box center [784, 558] width 695 height 18
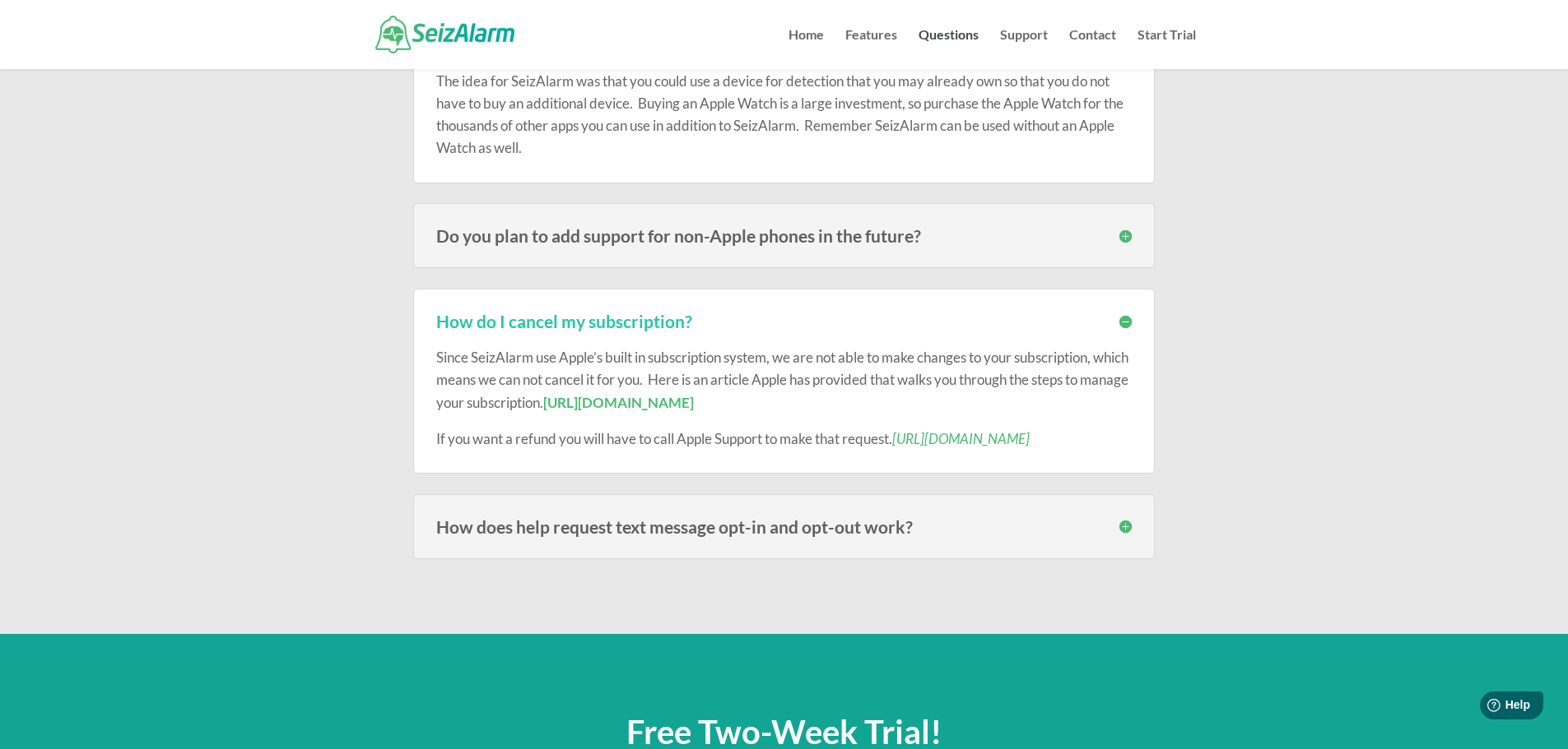
scroll to position [3866, 0]
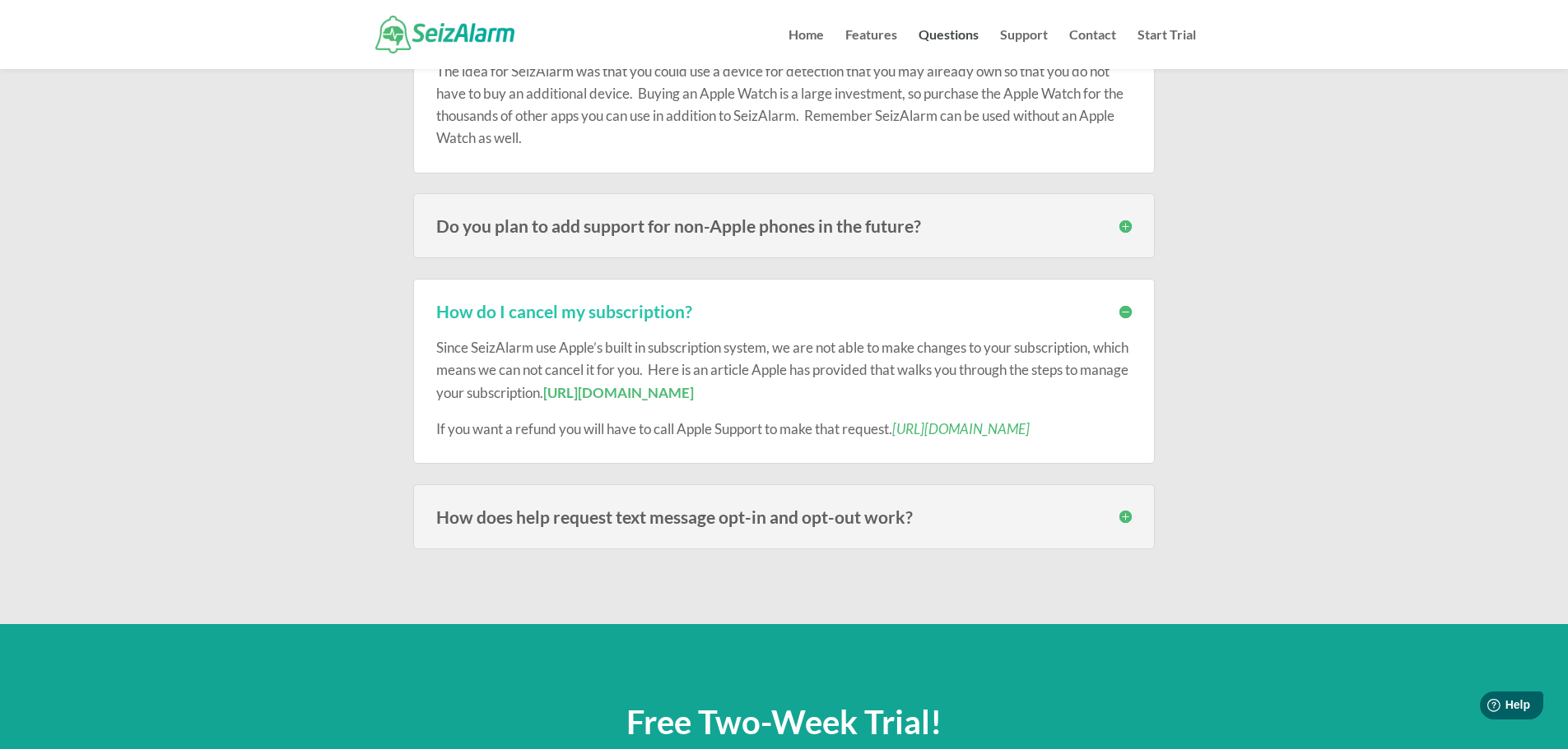
click at [1116, 514] on h3 "How does help request text message opt-in and opt-out work?" at bounding box center [784, 517] width 695 height 18
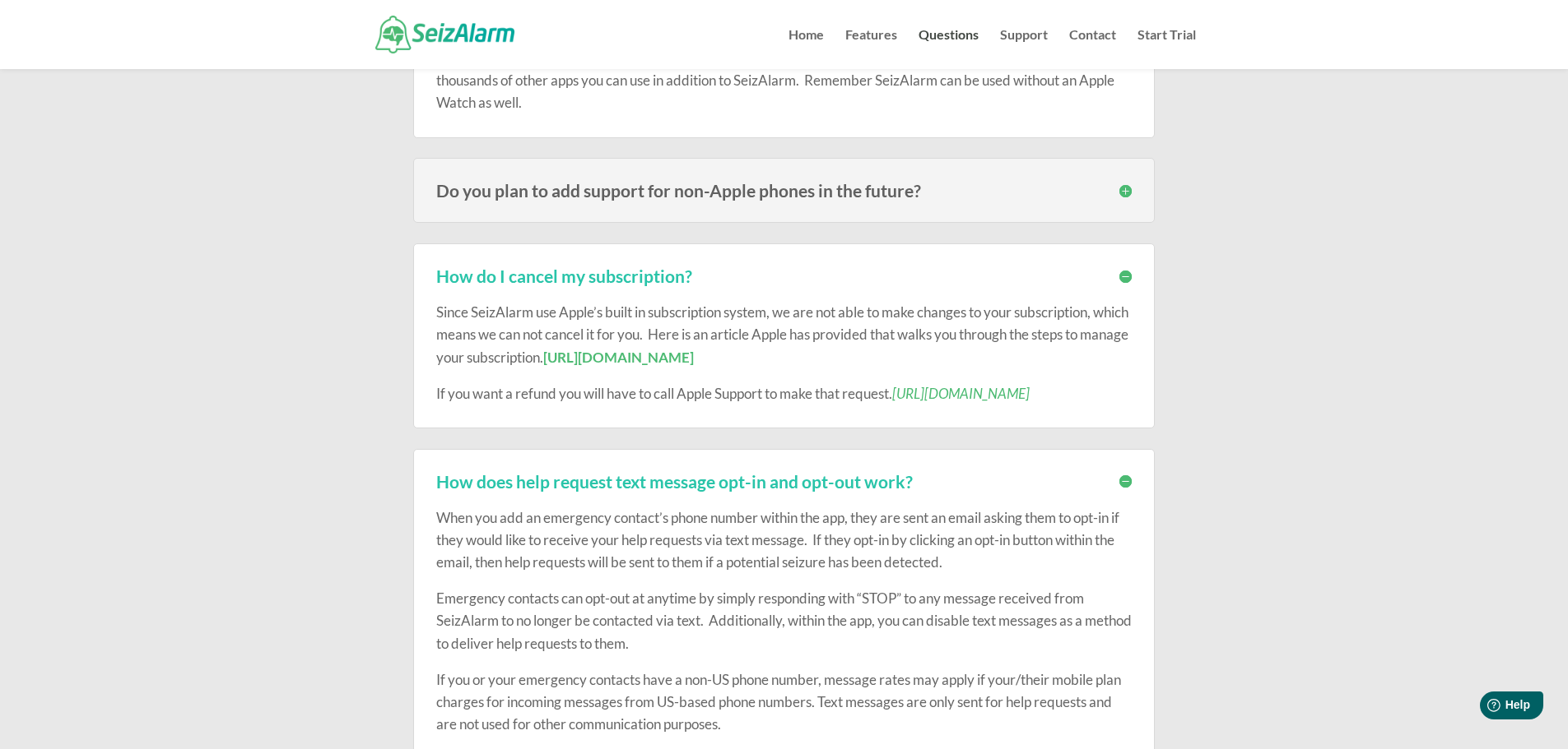
scroll to position [3784, 0]
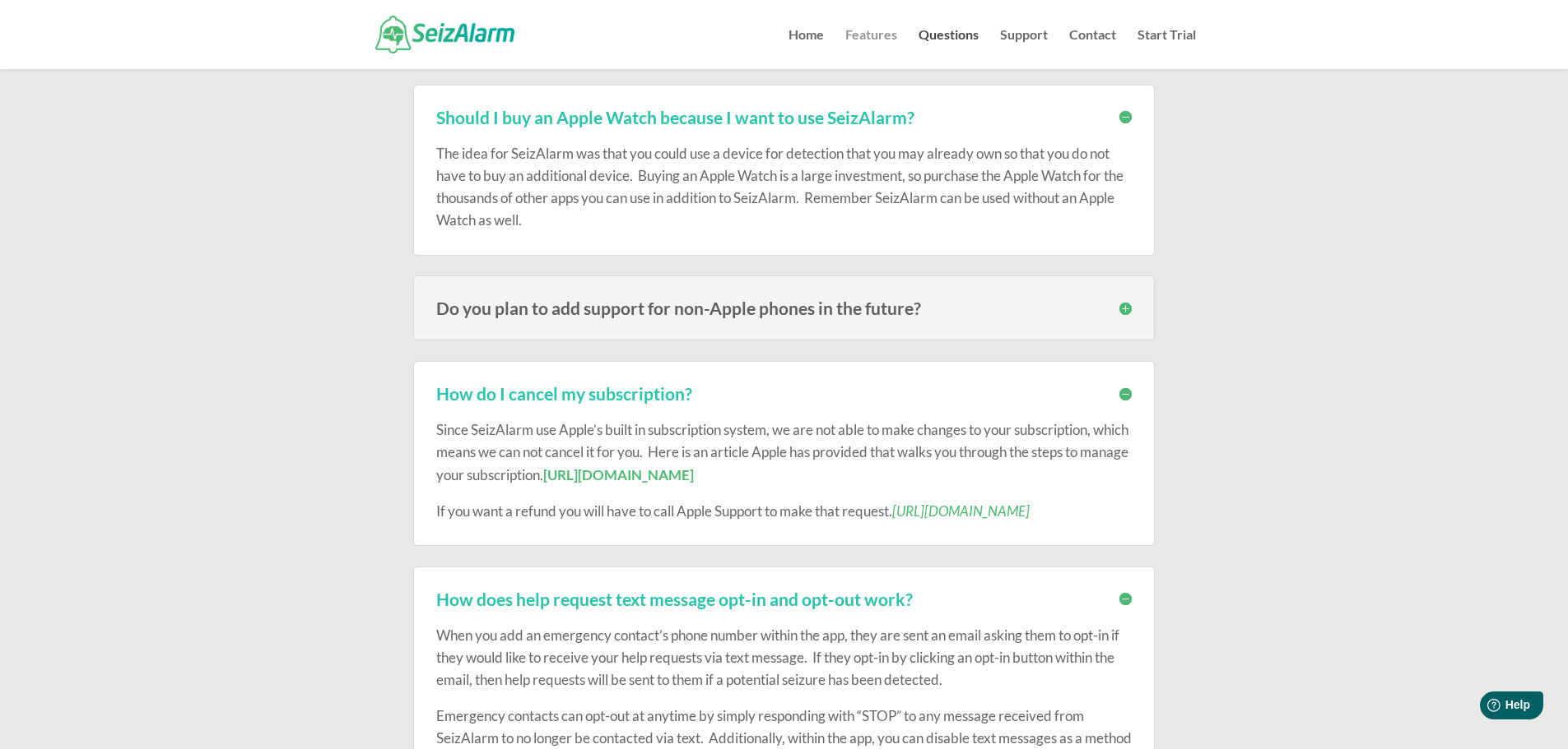
click at [859, 34] on link "Features" at bounding box center [870, 49] width 52 height 40
click at [874, 39] on link "Features" at bounding box center [870, 49] width 52 height 40
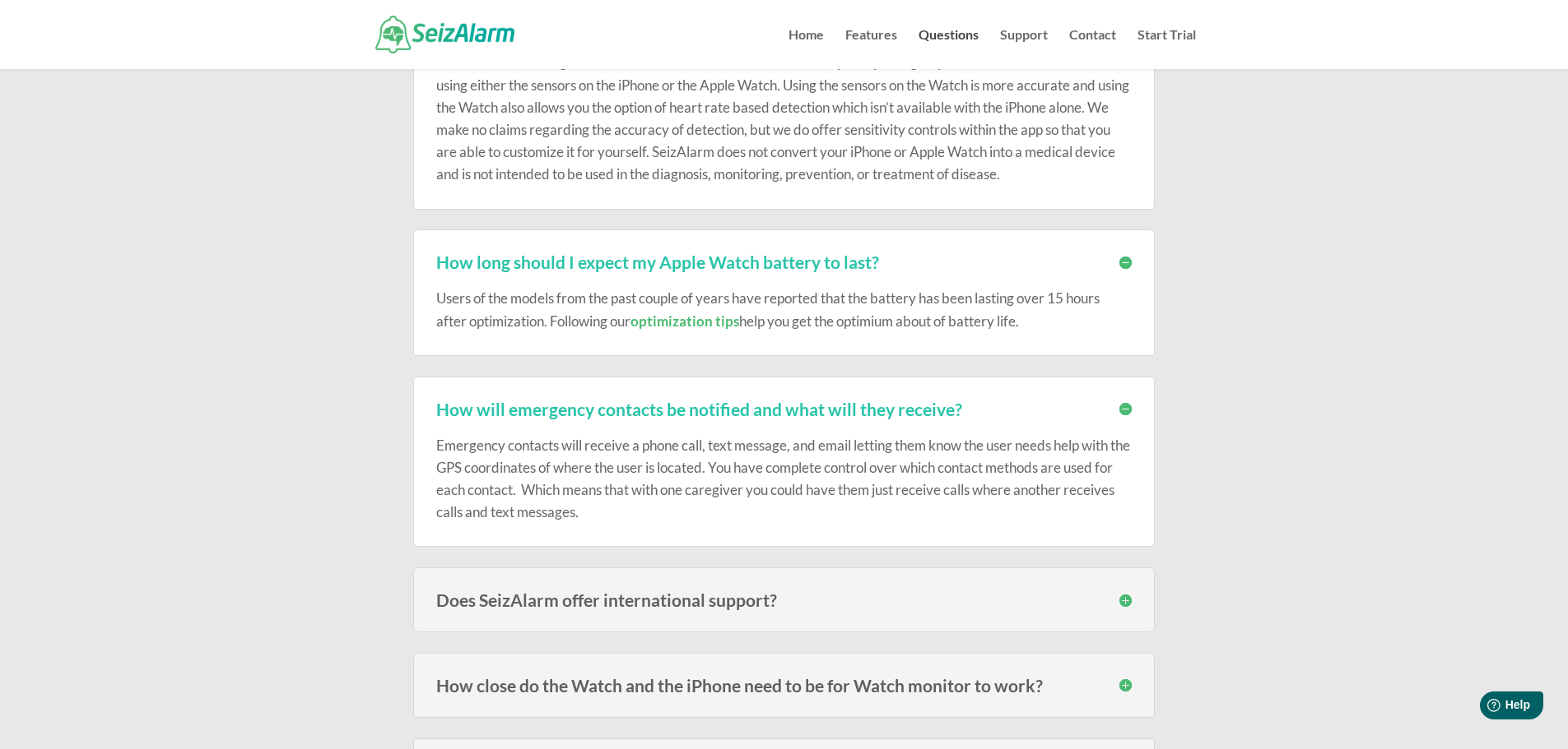
scroll to position [0, 0]
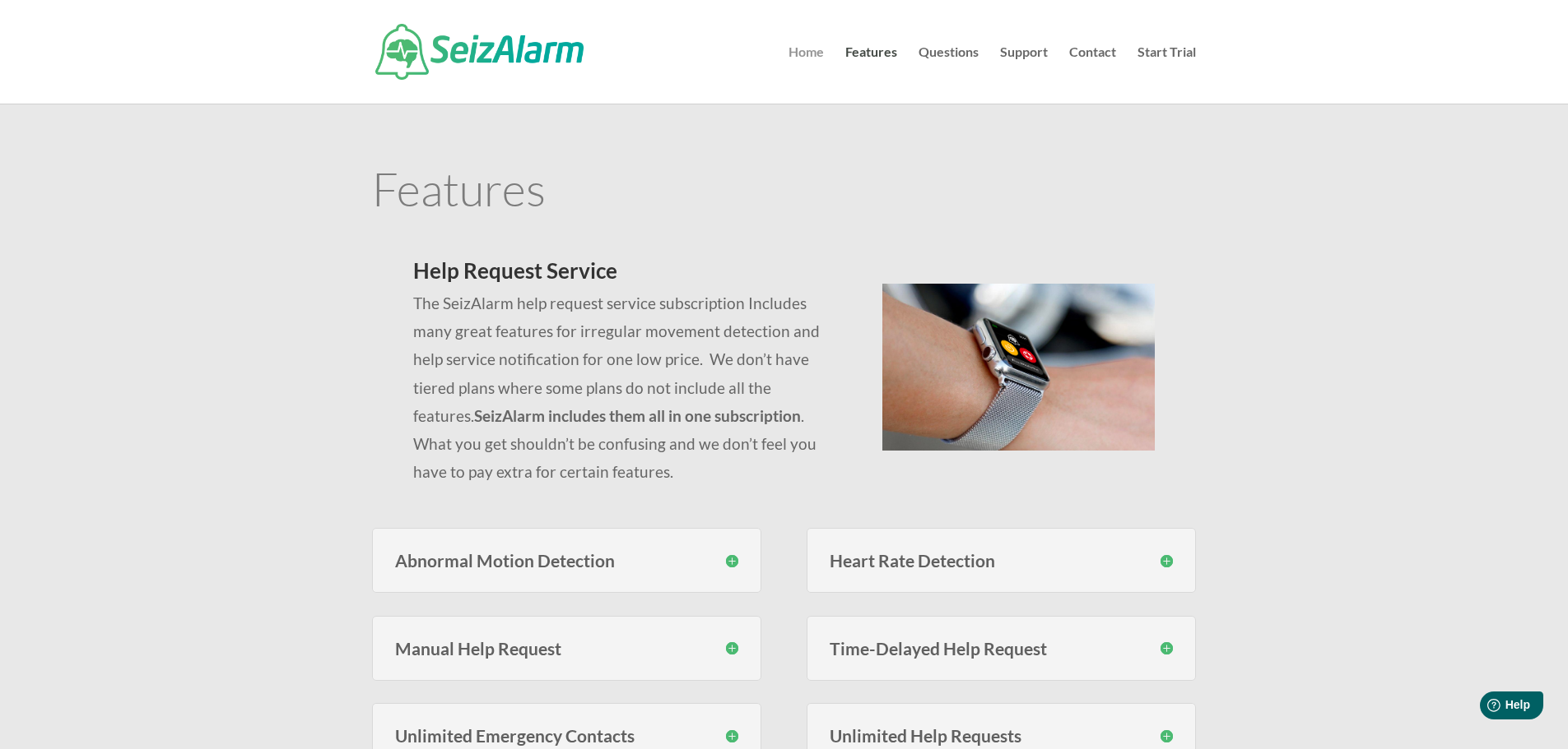
click at [798, 52] on link "Home" at bounding box center [805, 75] width 35 height 58
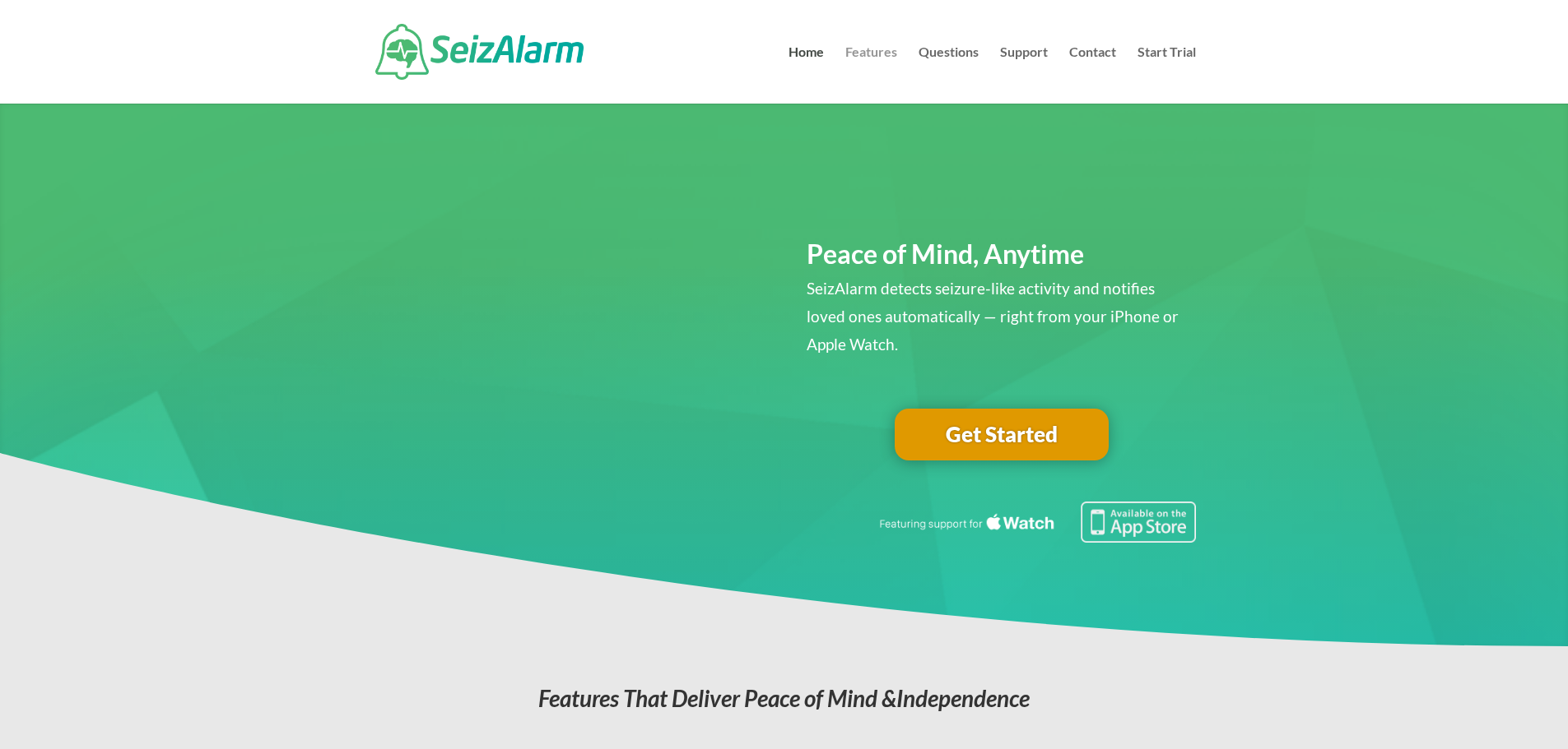
click at [880, 62] on link "Features" at bounding box center [870, 75] width 52 height 58
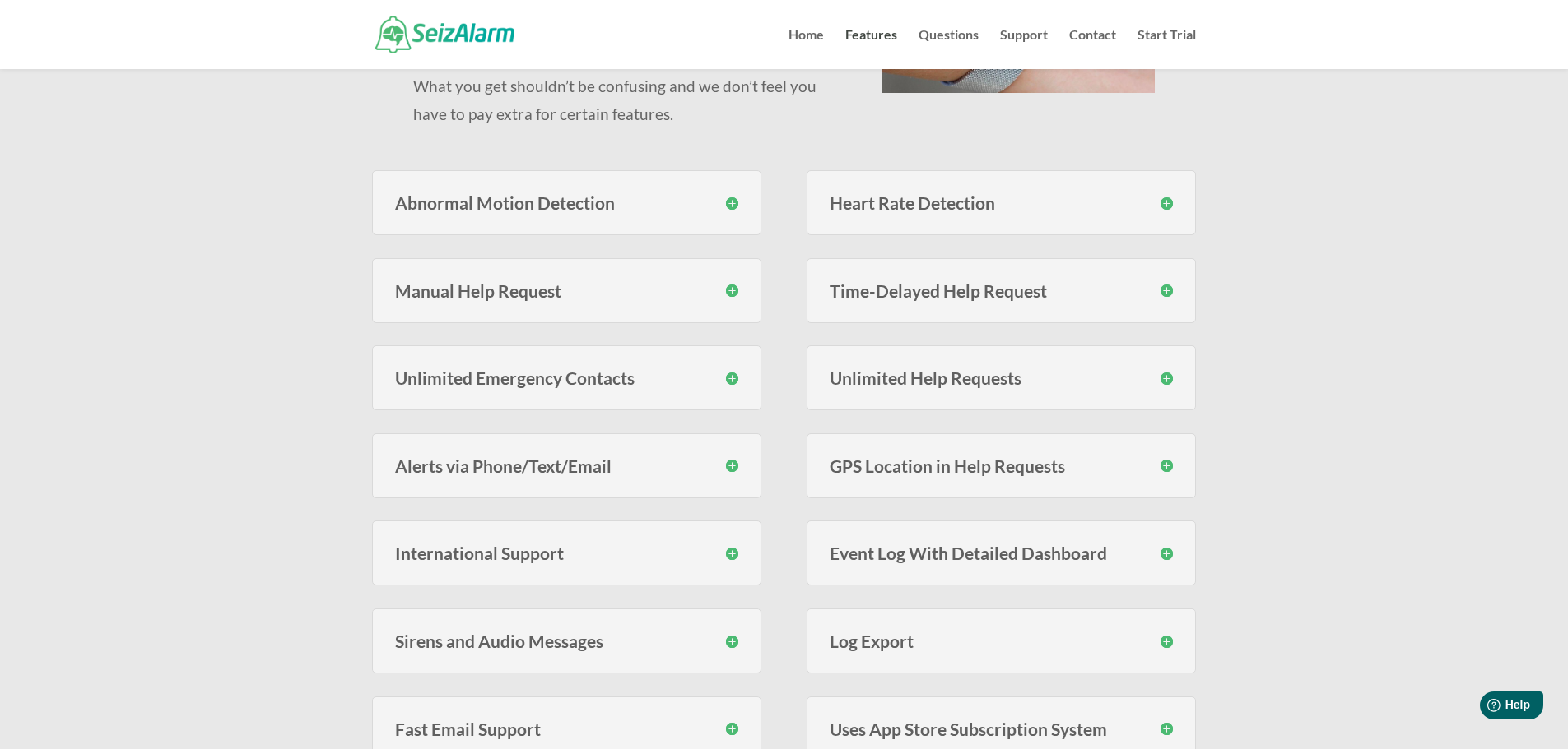
scroll to position [329, 0]
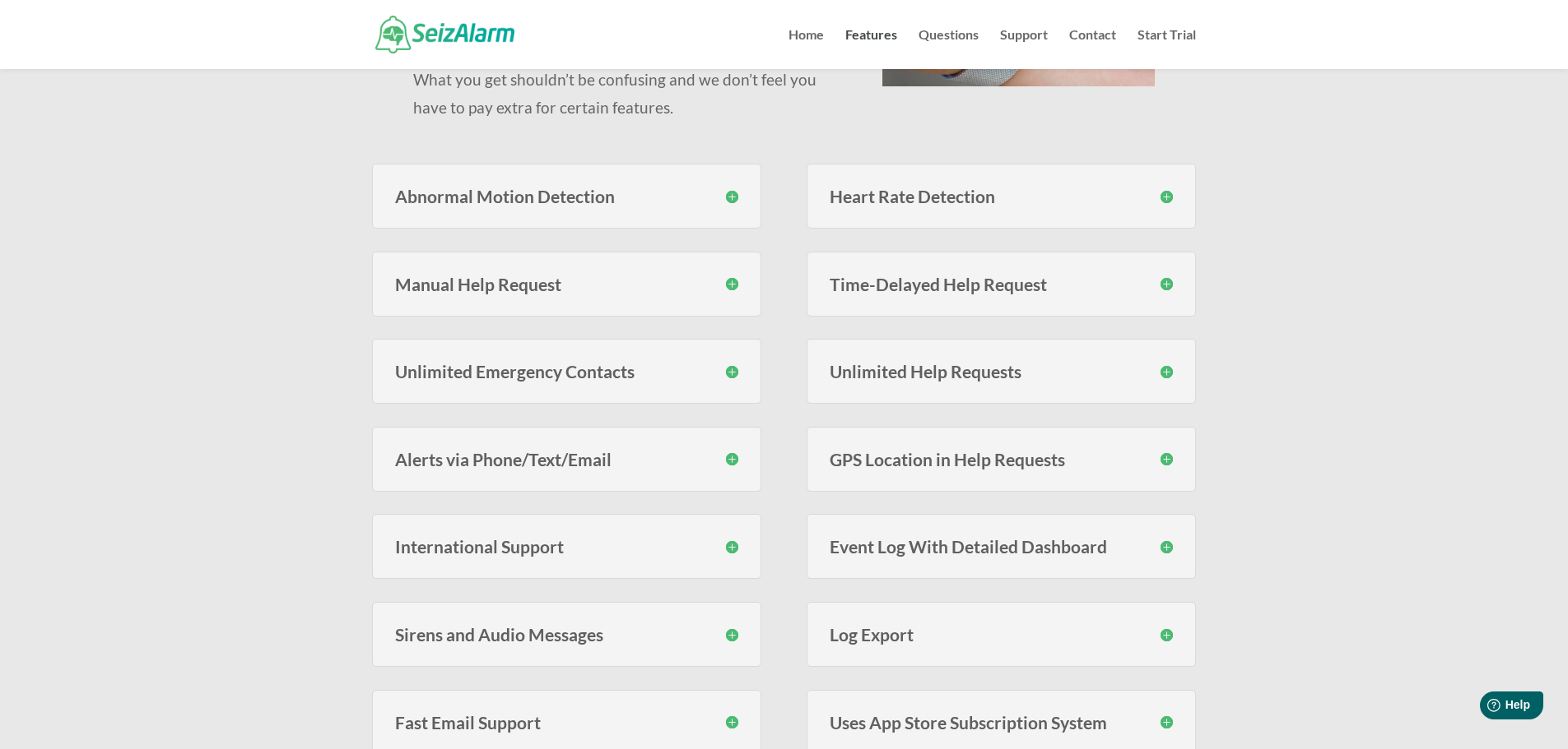
click at [1168, 204] on h3 "Heart Rate Detection" at bounding box center [1001, 196] width 343 height 18
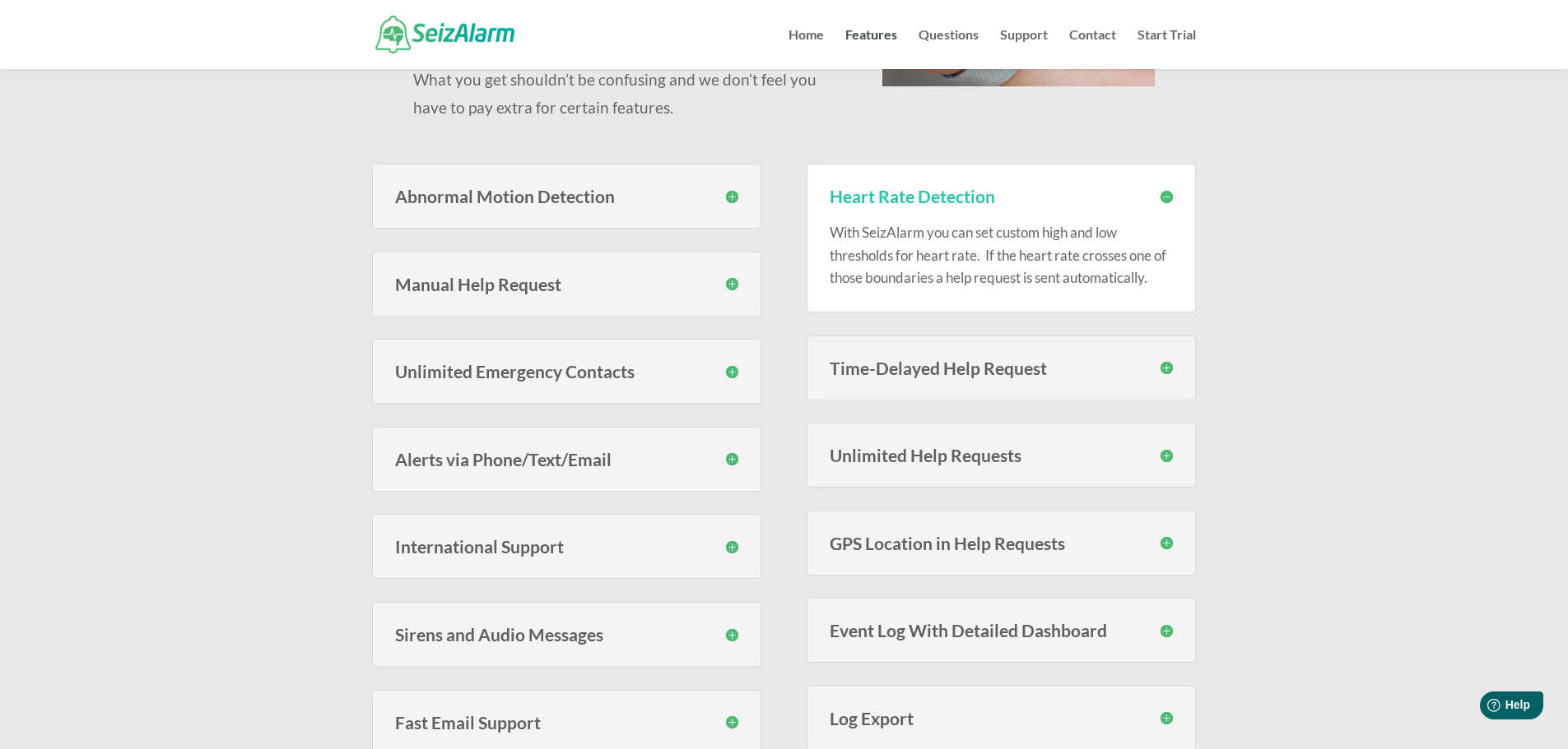
click at [727, 196] on h3 "Abnormal Motion Detection" at bounding box center [566, 196] width 343 height 18
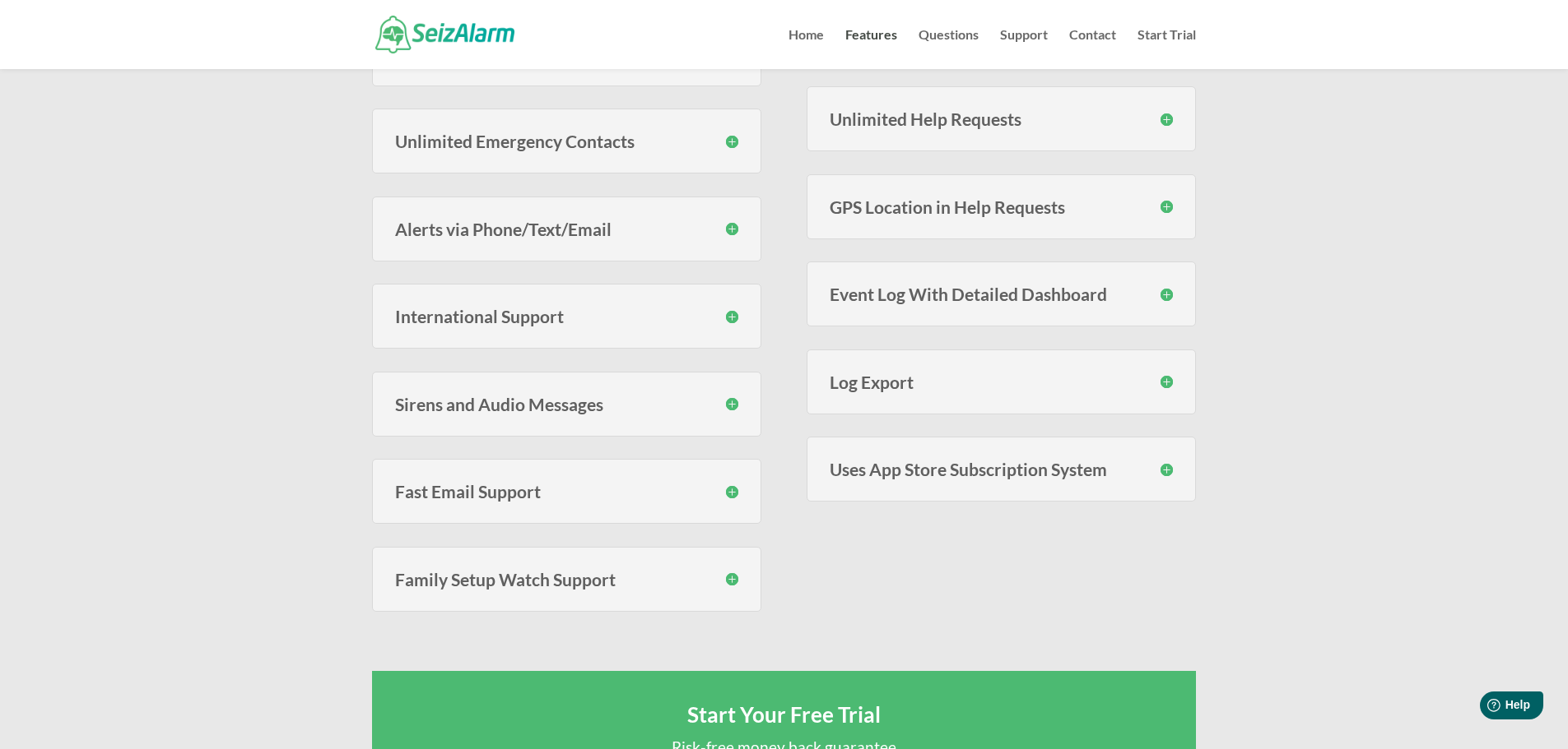
scroll to position [740, 0]
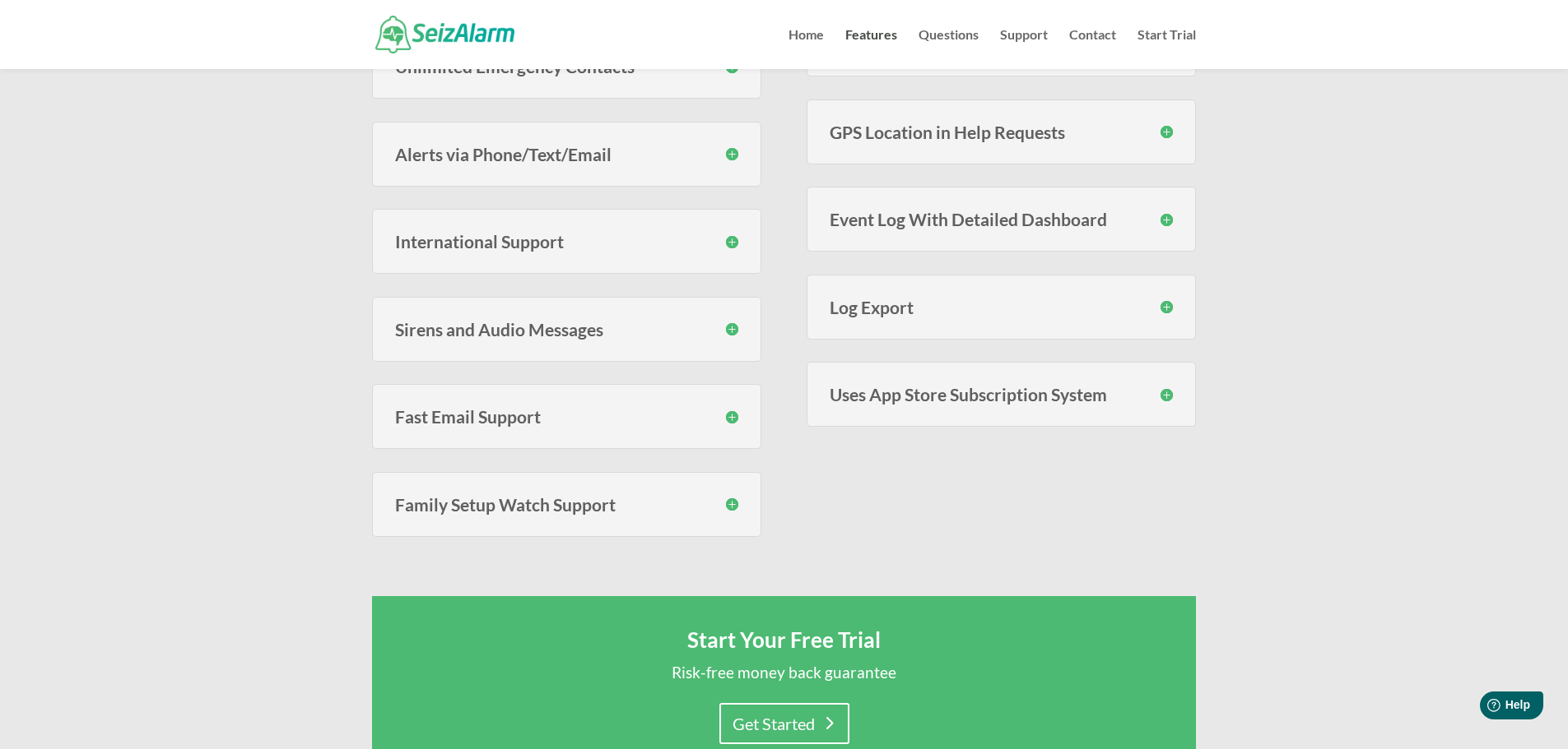
click at [731, 332] on h3 "Sirens and Audio Messages" at bounding box center [566, 330] width 343 height 18
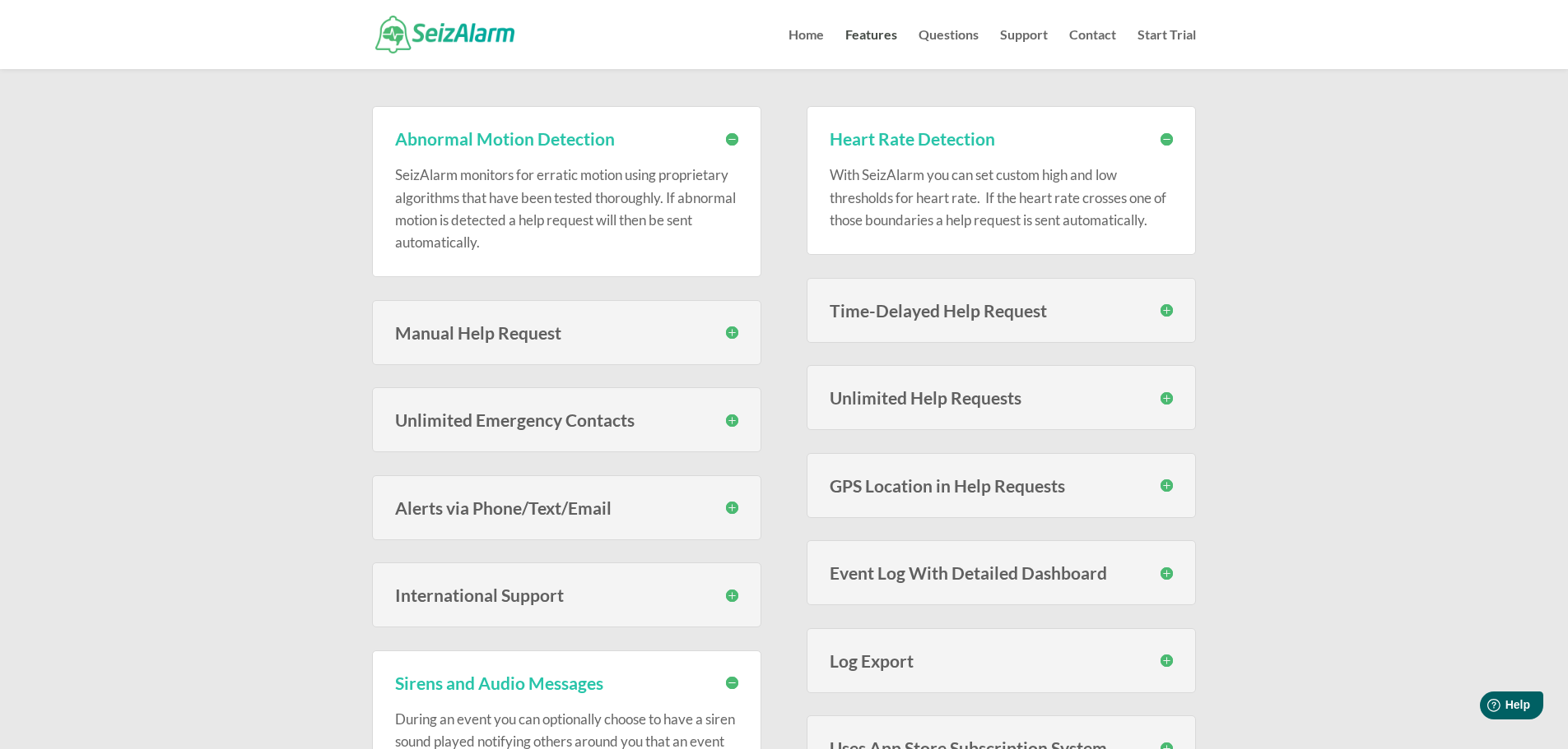
scroll to position [329, 0]
